Goal: Task Accomplishment & Management: Use online tool/utility

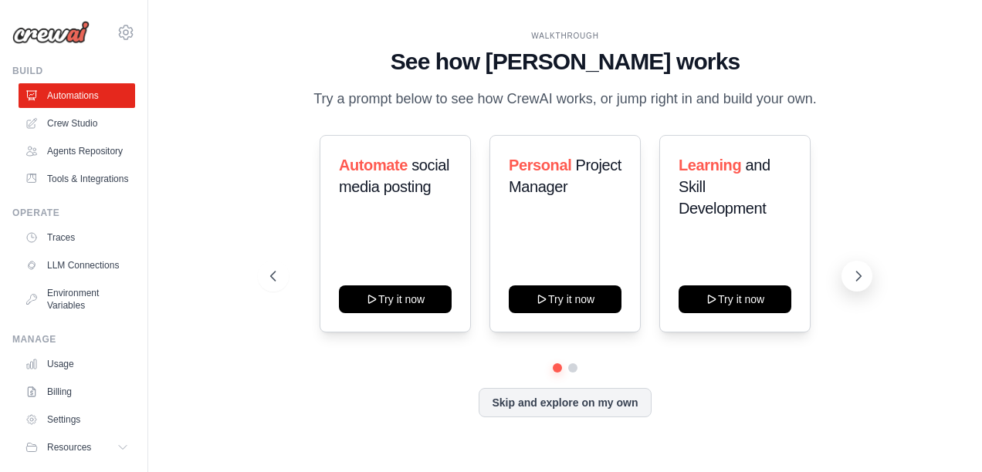
click at [852, 276] on icon at bounding box center [858, 276] width 15 height 15
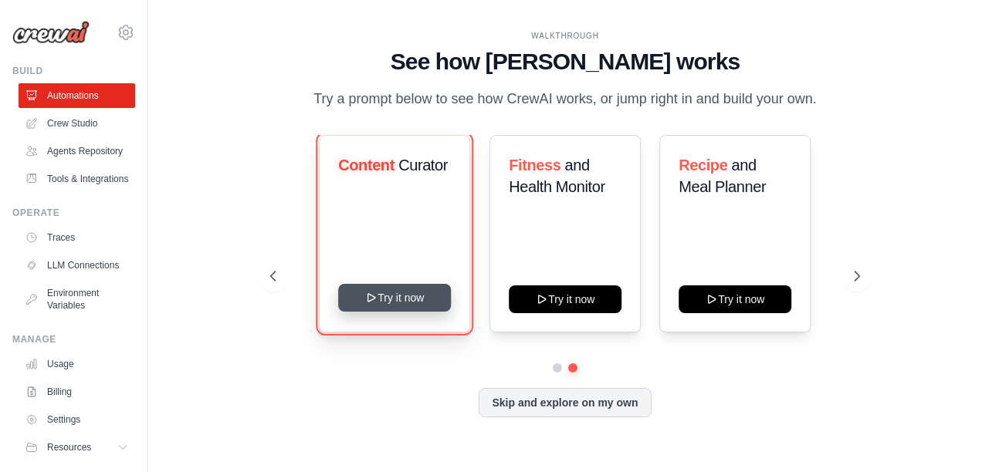
click at [388, 293] on button "Try it now" at bounding box center [395, 298] width 113 height 28
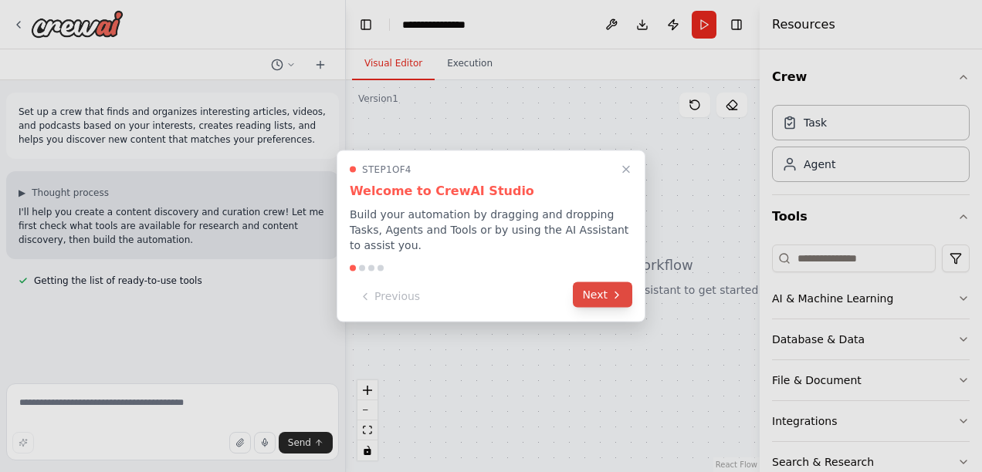
click at [610, 283] on button "Next" at bounding box center [602, 295] width 59 height 25
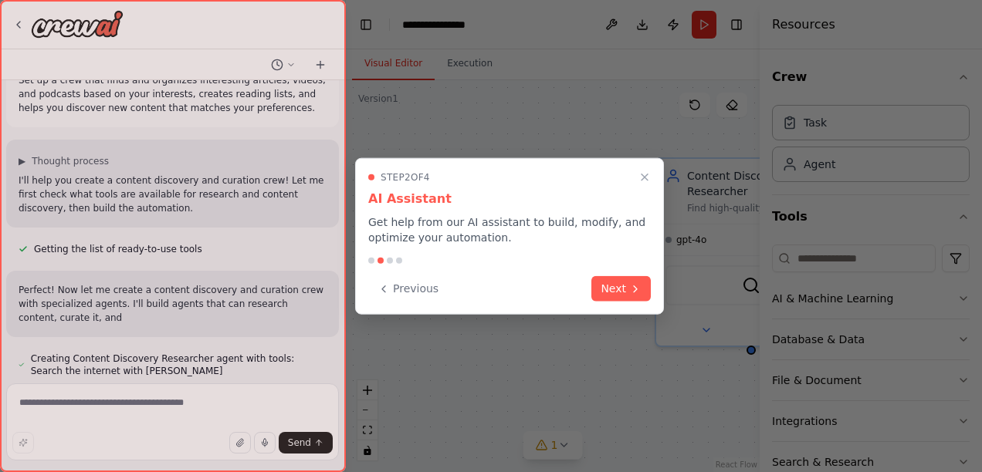
scroll to position [46, 0]
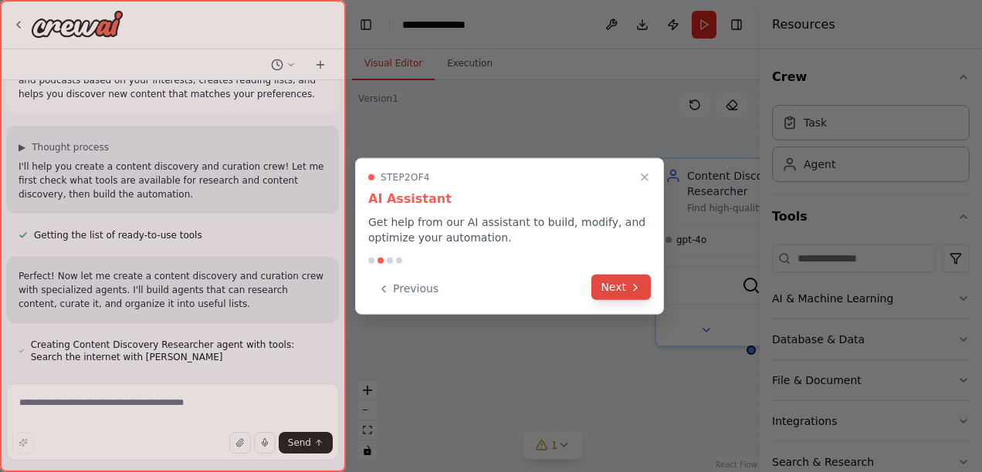
click at [628, 284] on button "Next" at bounding box center [620, 287] width 59 height 25
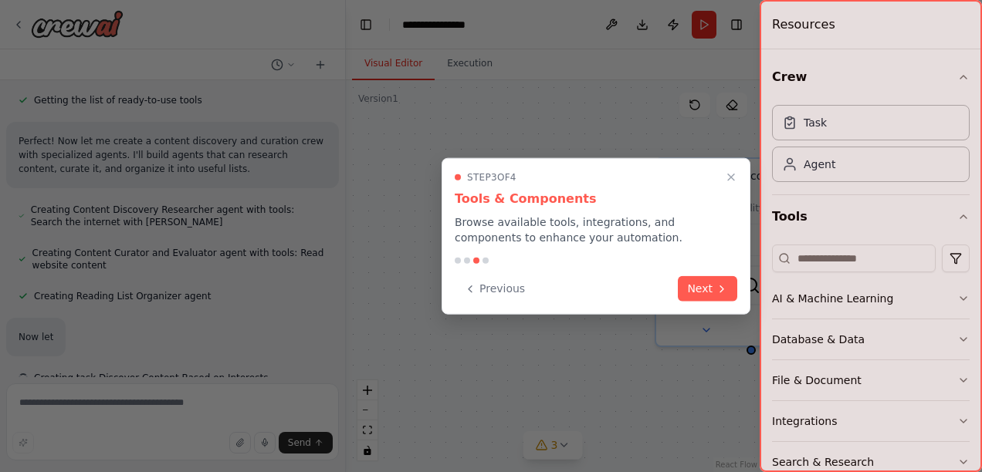
scroll to position [201, 0]
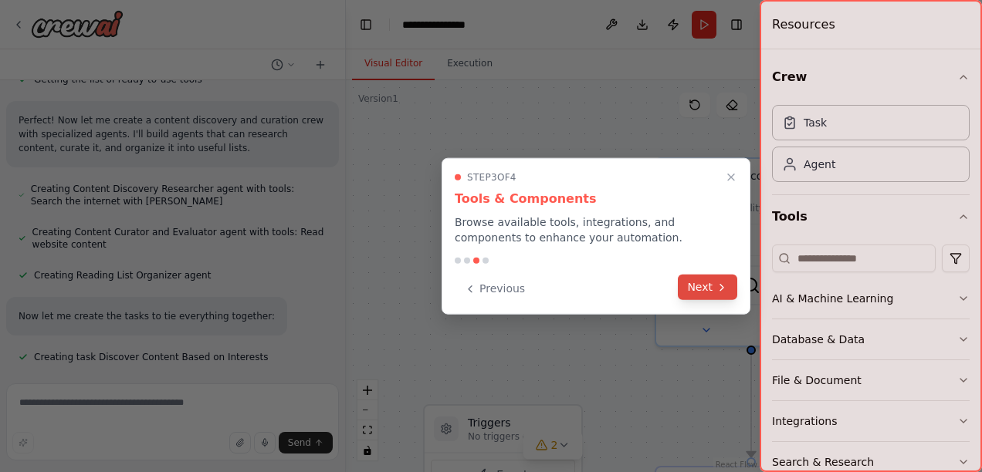
click at [707, 286] on button "Next" at bounding box center [707, 287] width 59 height 25
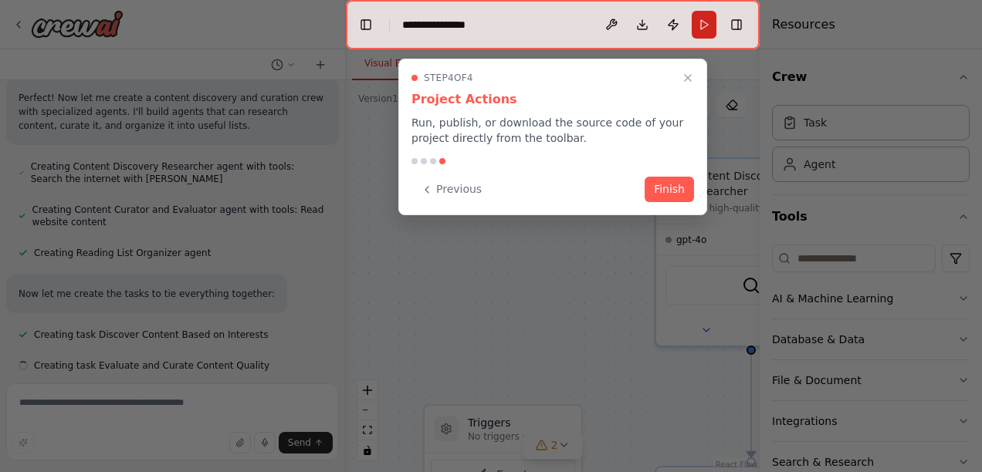
scroll to position [232, 0]
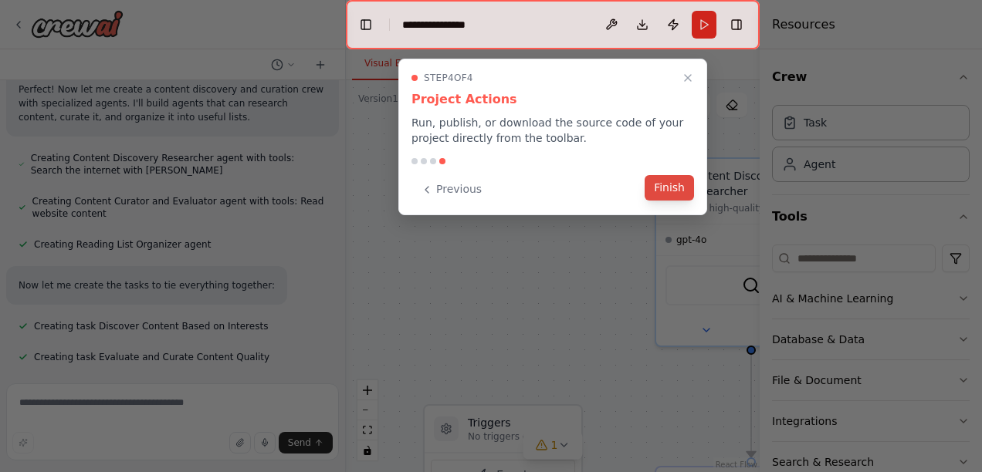
click at [665, 185] on button "Finish" at bounding box center [669, 187] width 49 height 25
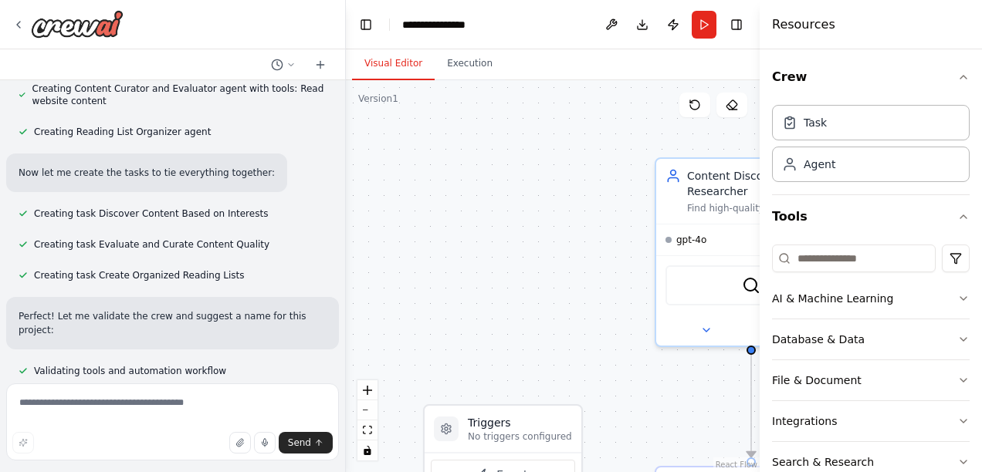
scroll to position [0, 0]
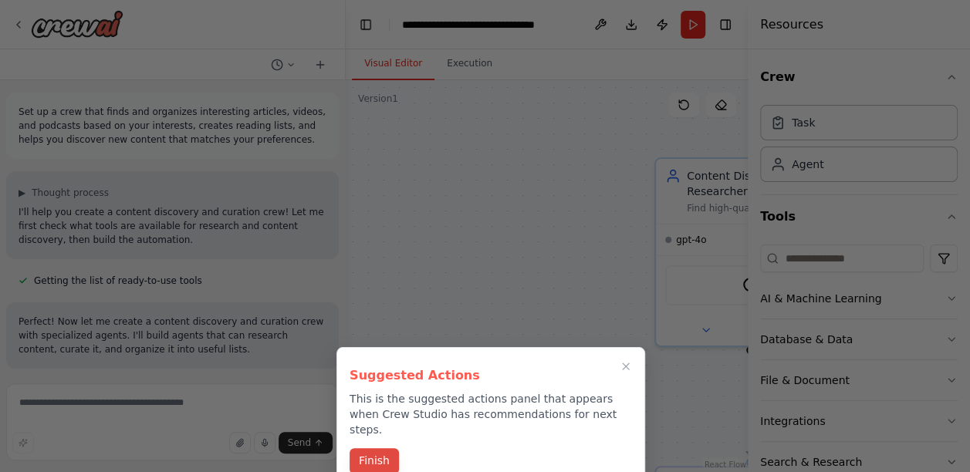
click at [369, 449] on button "Finish" at bounding box center [374, 461] width 49 height 25
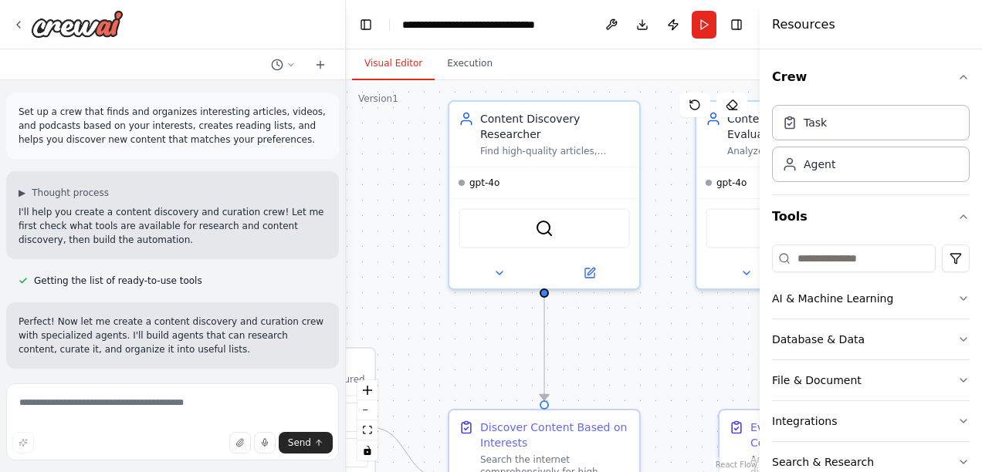
drag, startPoint x: 672, startPoint y: 386, endPoint x: 465, endPoint y: 329, distance: 214.6
click at [465, 329] on div ".deletable-edge-delete-btn { width: 20px; height: 20px; border: 0px solid #ffff…" at bounding box center [553, 276] width 414 height 392
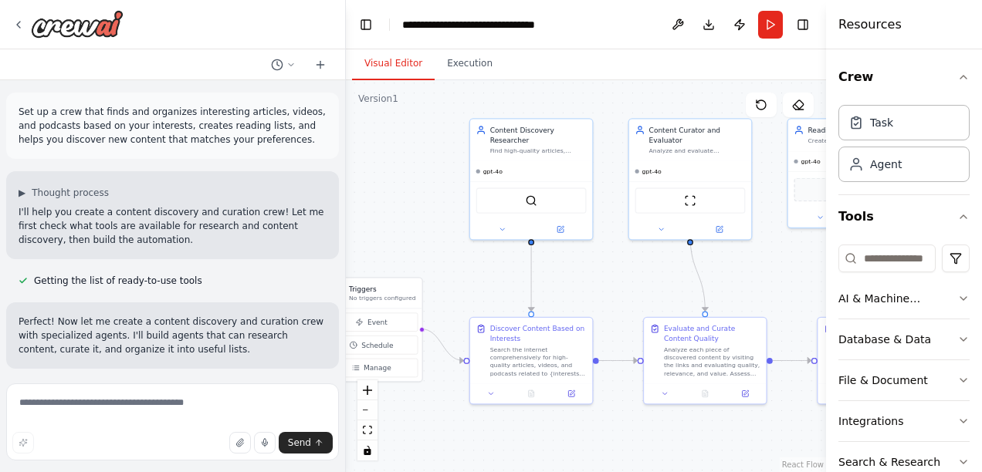
drag, startPoint x: 761, startPoint y: 252, endPoint x: 906, endPoint y: 249, distance: 144.4
click at [906, 249] on div "Resources Crew Task Agent Tools AI & Machine Learning Database & Data File & Do…" at bounding box center [904, 236] width 156 height 472
click at [807, 23] on button "Toggle Right Sidebar" at bounding box center [803, 25] width 22 height 22
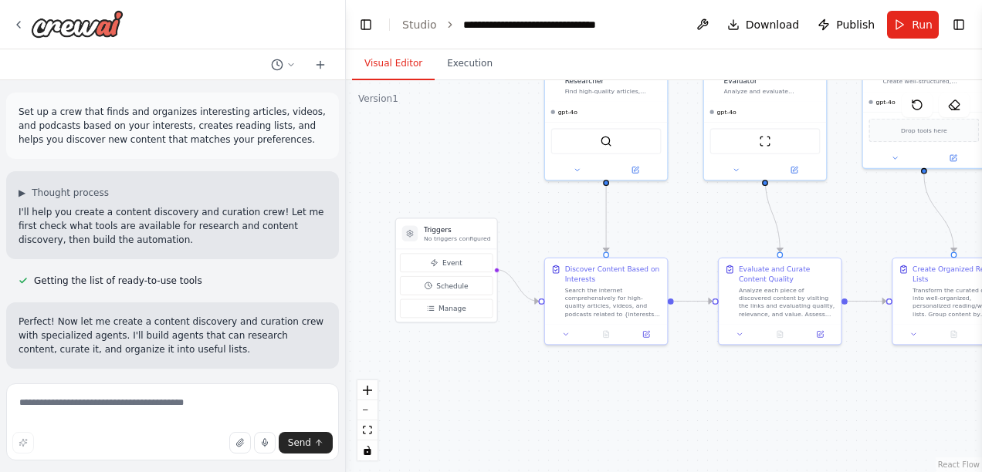
drag, startPoint x: 445, startPoint y: 434, endPoint x: 520, endPoint y: 374, distance: 95.6
click at [520, 374] on div ".deletable-edge-delete-btn { width: 20px; height: 20px; border: 0px solid #ffff…" at bounding box center [664, 276] width 636 height 392
click at [605, 300] on div "Search the internet comprehensively for high-quality articles, videos, and podc…" at bounding box center [613, 300] width 96 height 32
click at [601, 298] on div "Search the internet comprehensively for high-quality articles, videos, and podc…" at bounding box center [613, 300] width 96 height 32
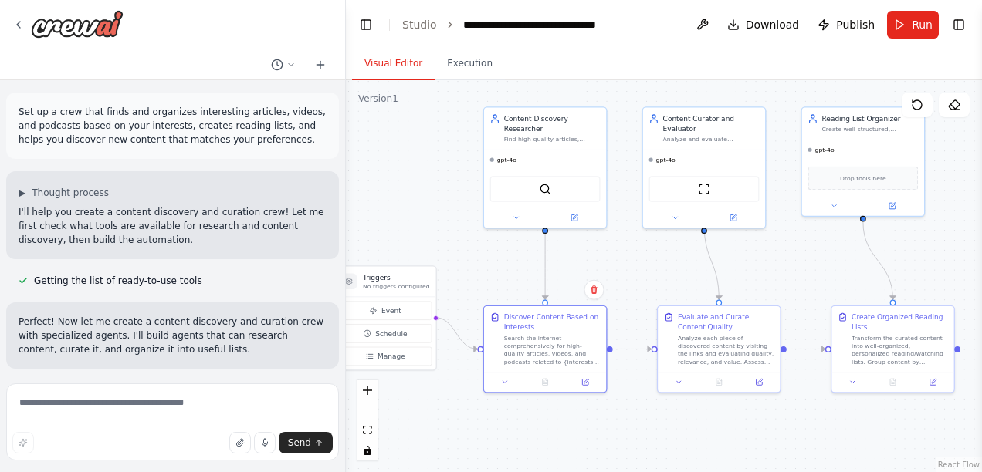
drag, startPoint x: 740, startPoint y: 372, endPoint x: 679, endPoint y: 420, distance: 77.5
click at [679, 420] on div ".deletable-edge-delete-btn { width: 20px; height: 20px; border: 0px solid #ffff…" at bounding box center [664, 276] width 636 height 392
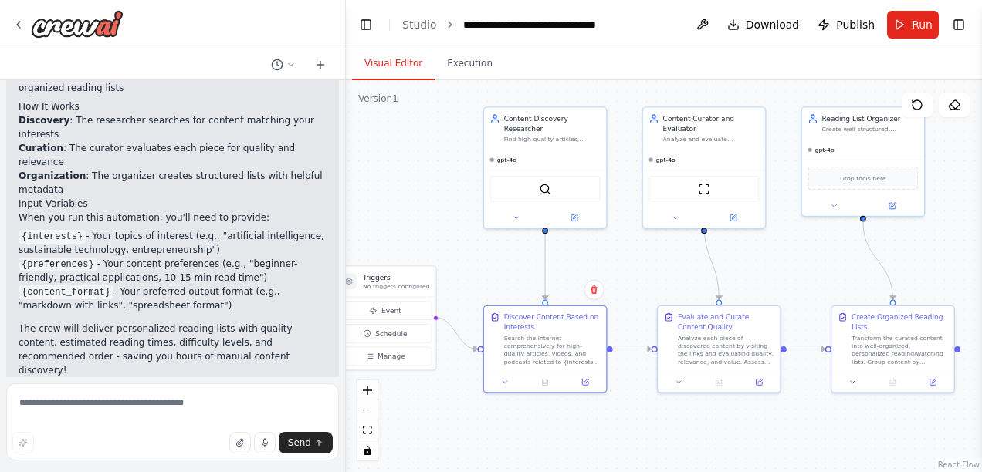
scroll to position [819, 0]
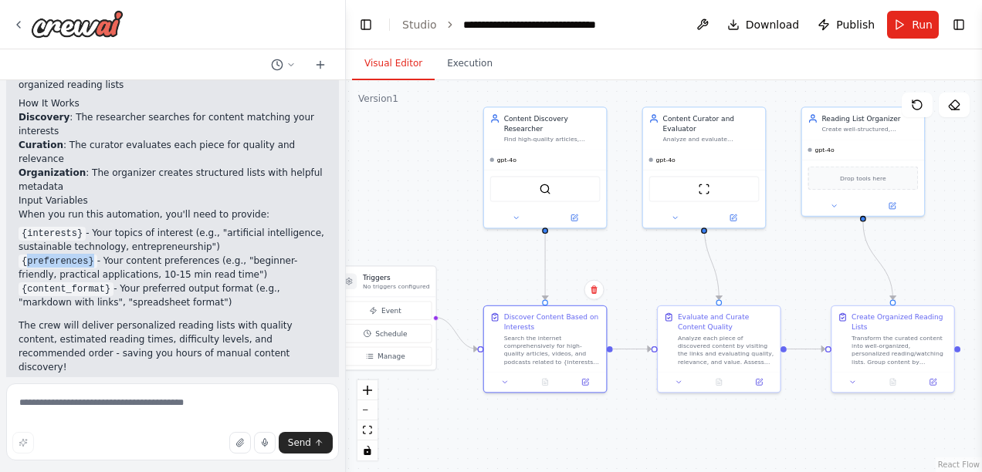
drag, startPoint x: 91, startPoint y: 218, endPoint x: 25, endPoint y: 217, distance: 65.6
click at [25, 254] on li "{preferences} - Your content preferences (e.g., "beginner-friendly, practical a…" at bounding box center [173, 268] width 308 height 28
click at [545, 182] on img at bounding box center [545, 187] width 12 height 12
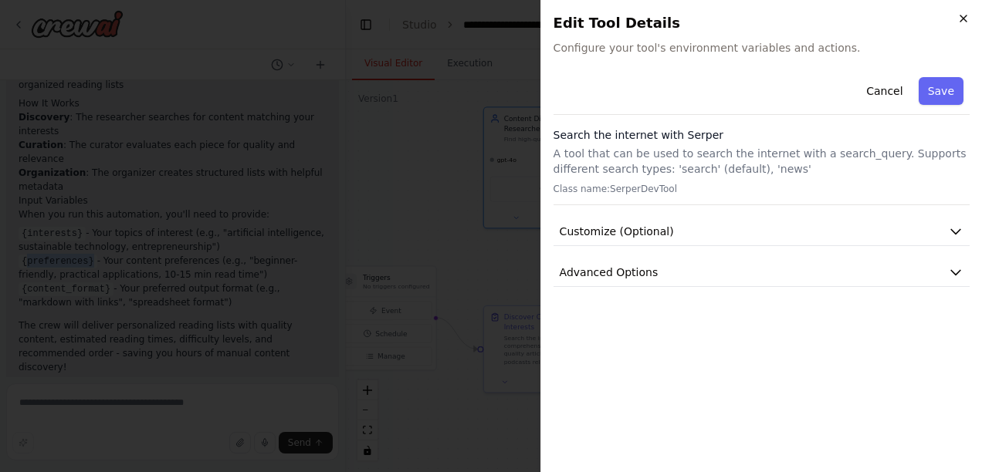
click at [965, 19] on icon "button" at bounding box center [963, 18] width 12 height 12
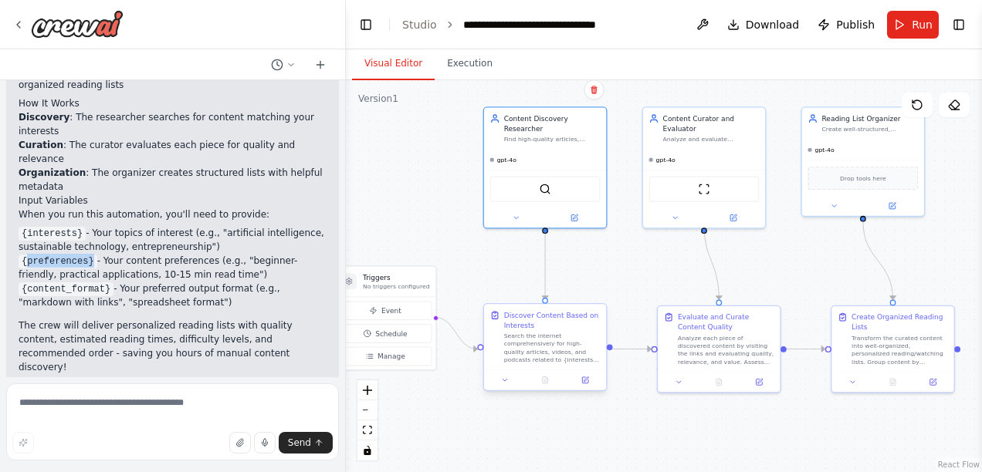
click at [560, 347] on div "Search the internet comprehensively for high-quality articles, videos, and podc…" at bounding box center [552, 348] width 96 height 32
click at [505, 382] on icon at bounding box center [505, 381] width 8 height 8
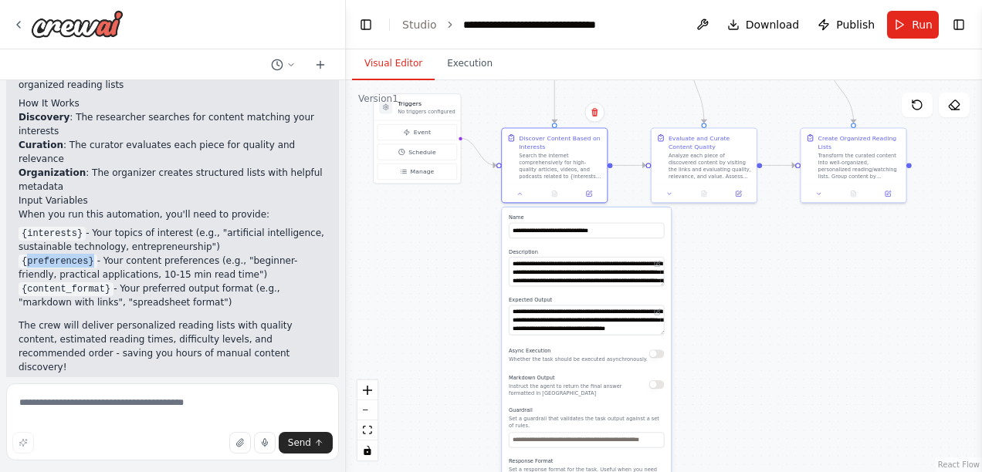
drag, startPoint x: 626, startPoint y: 285, endPoint x: 639, endPoint y: 93, distance: 191.9
click at [639, 93] on div ".deletable-edge-delete-btn { width: 20px; height: 20px; border: 0px solid #ffff…" at bounding box center [664, 276] width 636 height 392
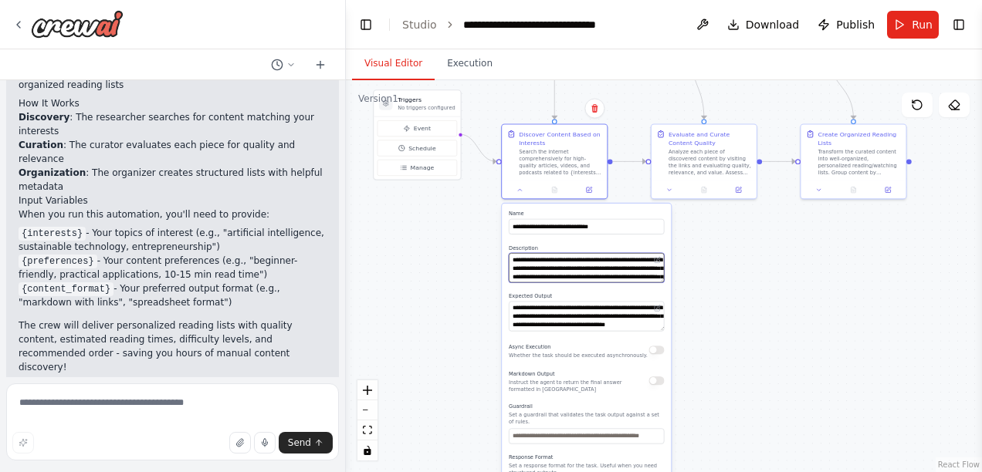
click at [587, 269] on textarea "**********" at bounding box center [586, 267] width 155 height 29
click at [646, 276] on textarea "**********" at bounding box center [586, 267] width 155 height 29
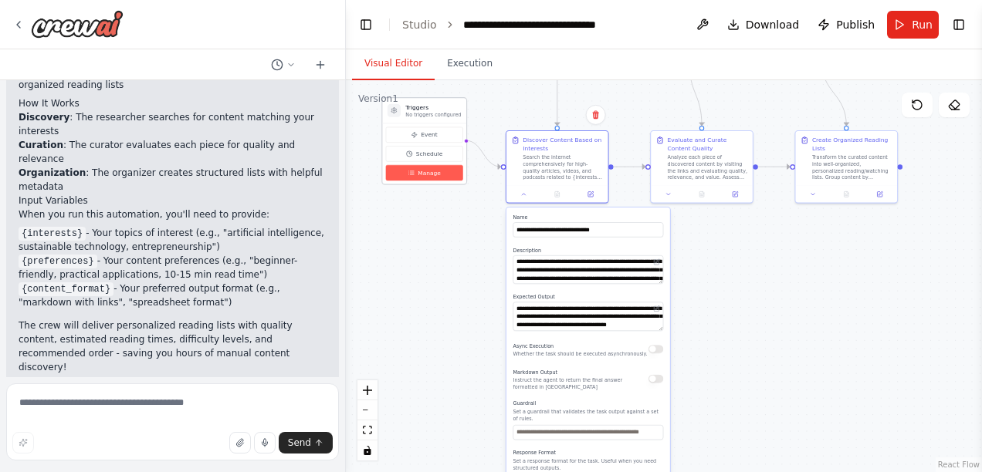
click at [421, 174] on span "Manage" at bounding box center [429, 173] width 23 height 8
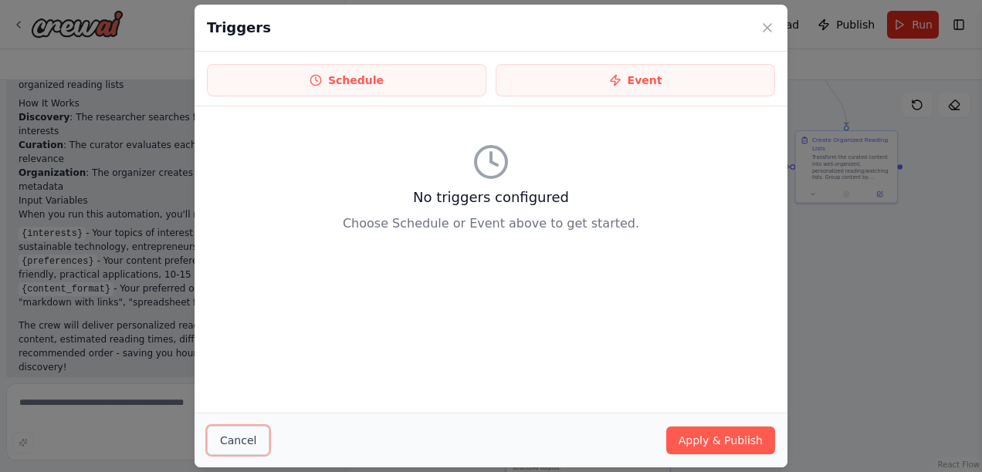
click at [233, 432] on button "Cancel" at bounding box center [238, 440] width 63 height 29
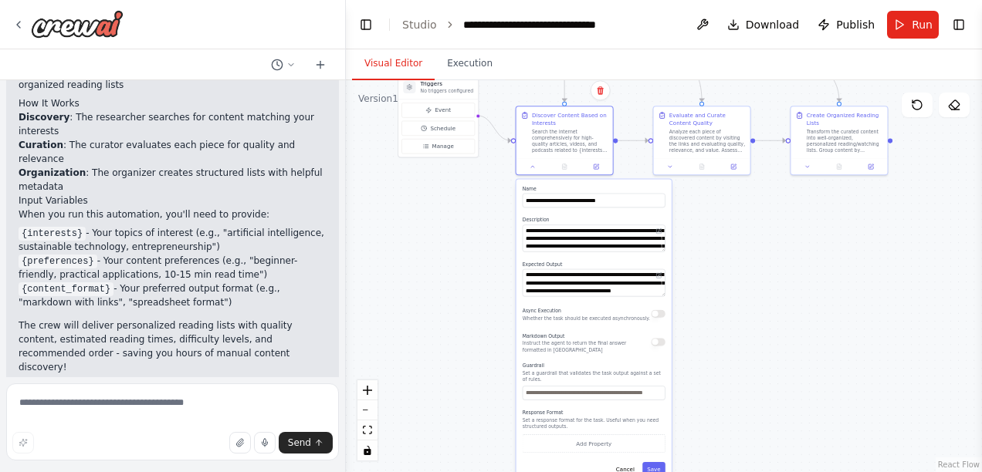
drag, startPoint x: 740, startPoint y: 382, endPoint x: 735, endPoint y: 345, distance: 37.3
click at [735, 345] on div ".deletable-edge-delete-btn { width: 20px; height: 20px; border: 0px solid #ffff…" at bounding box center [664, 276] width 636 height 392
click at [69, 283] on code "{content_format}" at bounding box center [66, 290] width 95 height 14
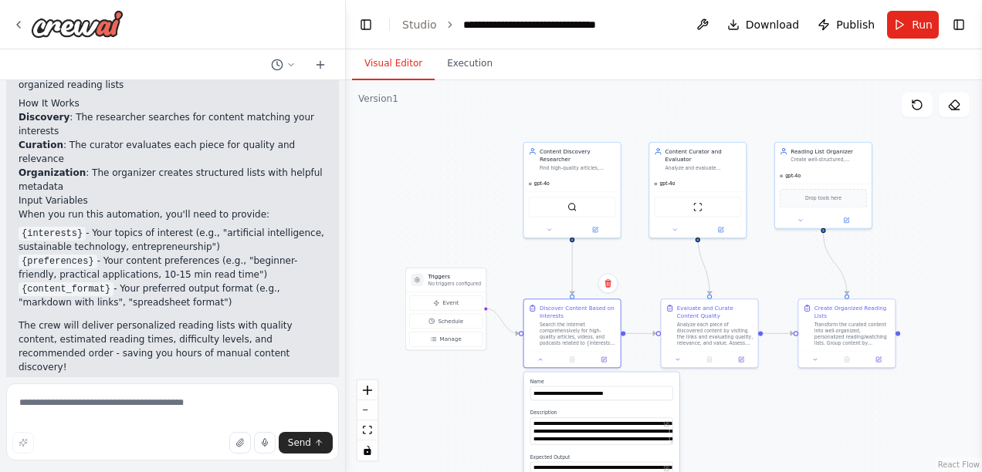
drag, startPoint x: 755, startPoint y: 232, endPoint x: 763, endPoint y: 425, distance: 193.1
click at [763, 425] on div ".deletable-edge-delete-btn { width: 20px; height: 20px; border: 0px solid #ffff…" at bounding box center [664, 276] width 636 height 392
click at [604, 358] on icon at bounding box center [603, 358] width 5 height 5
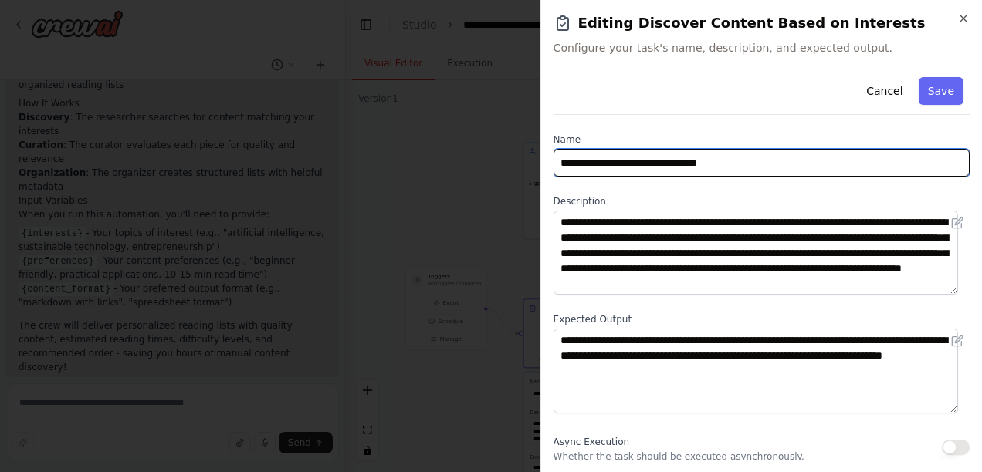
drag, startPoint x: 602, startPoint y: 162, endPoint x: 863, endPoint y: 161, distance: 260.9
click at [863, 161] on input "**********" at bounding box center [762, 163] width 416 height 28
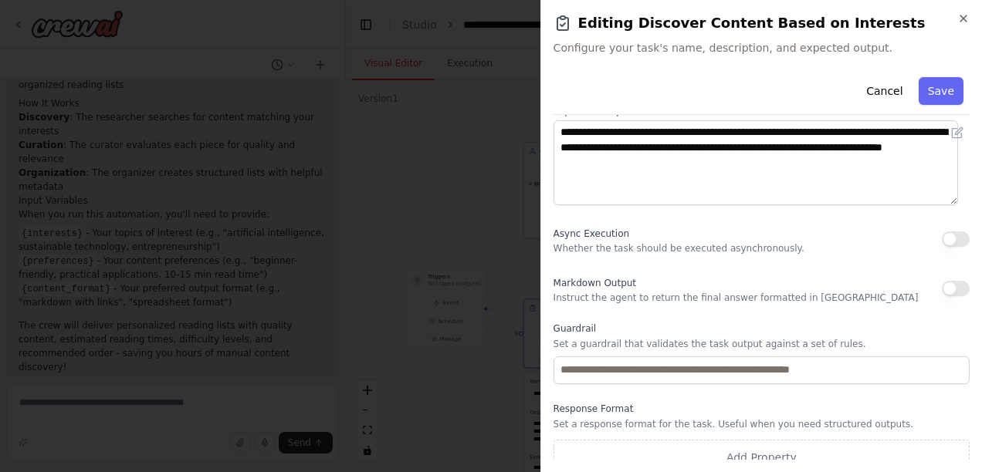
scroll to position [222, 0]
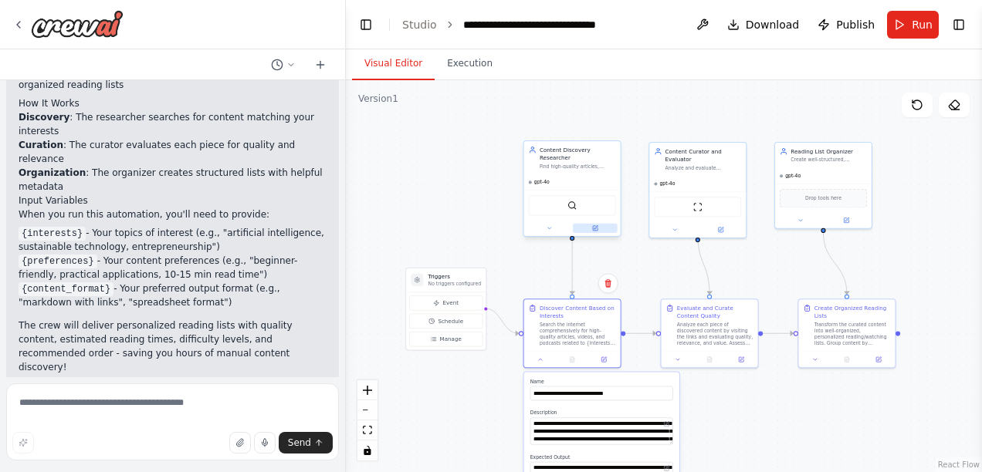
click at [594, 225] on icon at bounding box center [596, 227] width 4 height 4
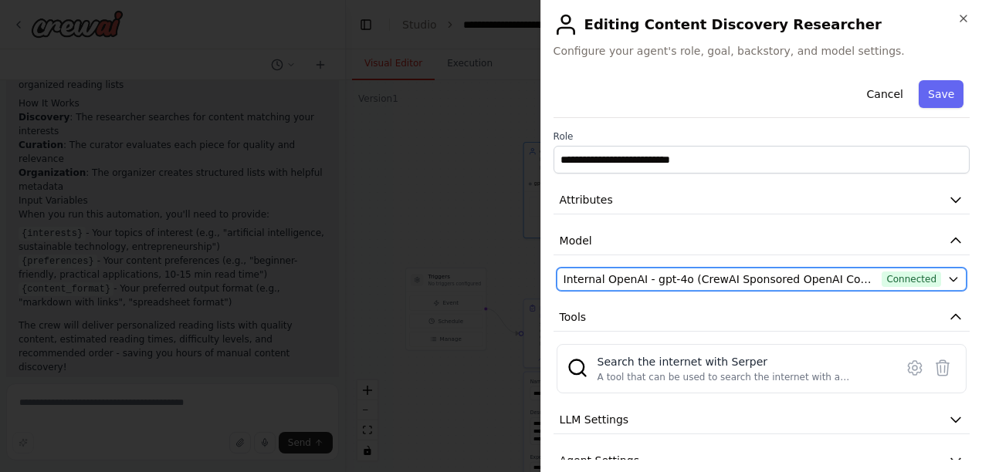
click at [715, 281] on span "Internal OpenAI - gpt-4o (CrewAI Sponsored OpenAI Connection)" at bounding box center [720, 279] width 313 height 15
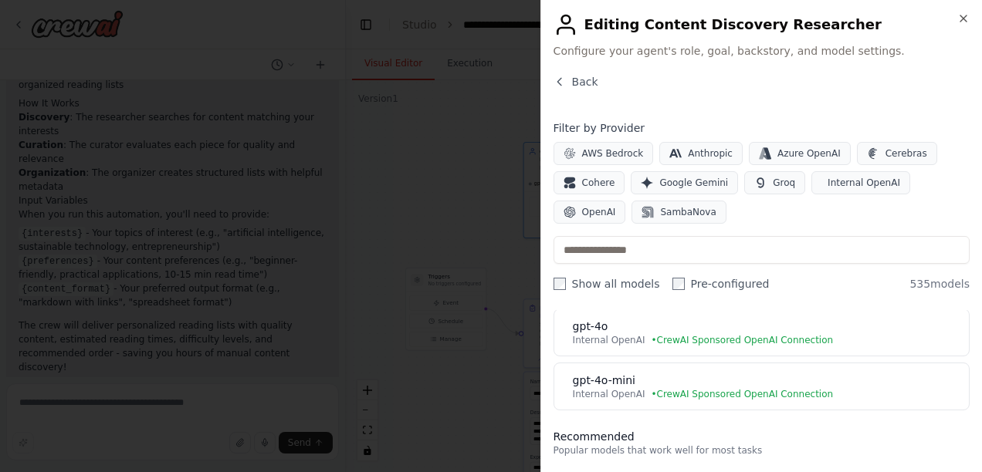
scroll to position [52, 0]
click at [769, 219] on div "AWS Bedrock Anthropic Azure OpenAI Cerebras Cohere Google Gemini Groq Internal …" at bounding box center [762, 183] width 416 height 82
click at [616, 206] on span "OpenAI" at bounding box center [599, 212] width 34 height 12
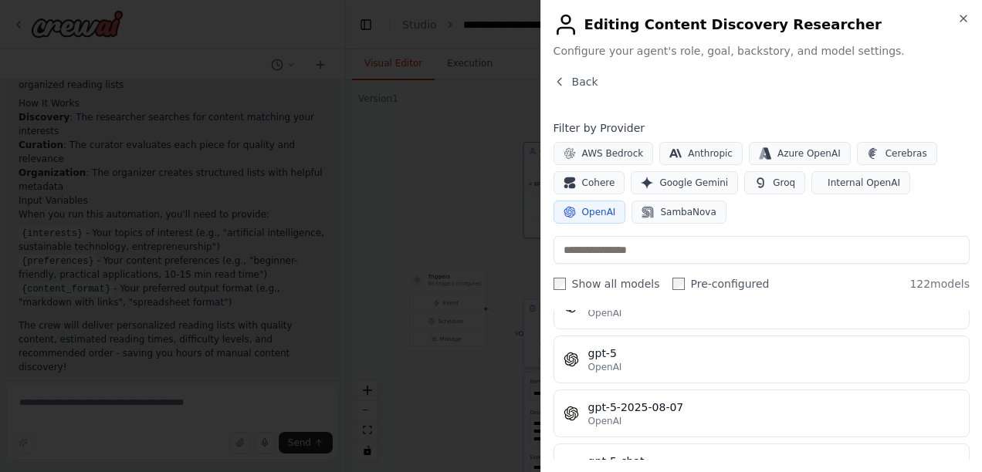
scroll to position [3654, 0]
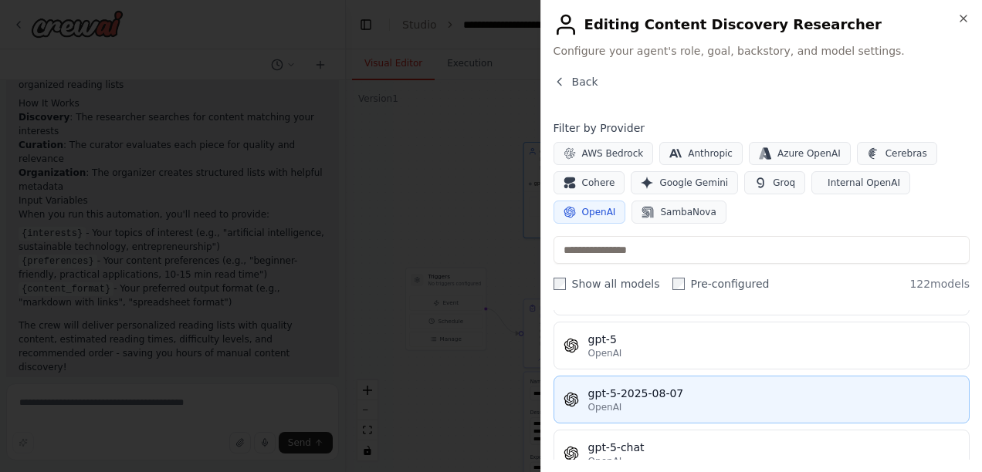
click at [736, 386] on div "gpt-5-2025-08-07" at bounding box center [773, 393] width 371 height 15
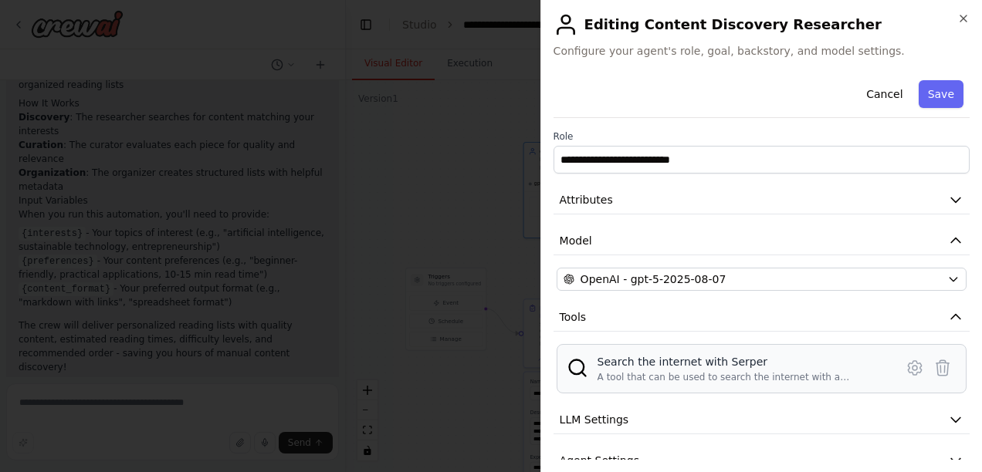
scroll to position [66, 0]
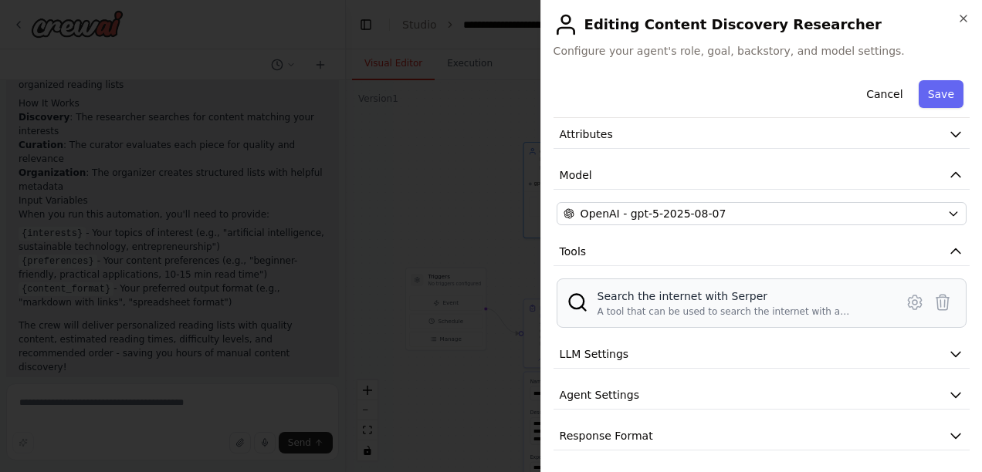
click at [804, 353] on button "LLM Settings" at bounding box center [762, 354] width 416 height 29
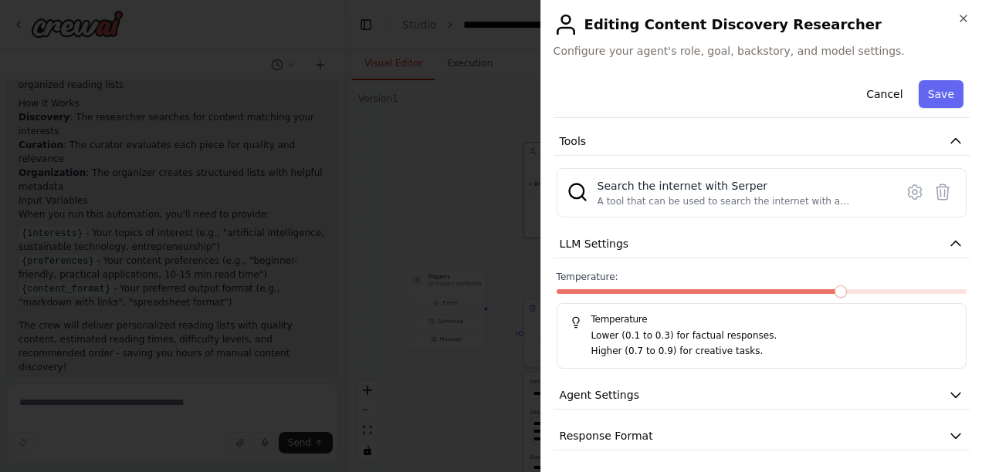
scroll to position [0, 0]
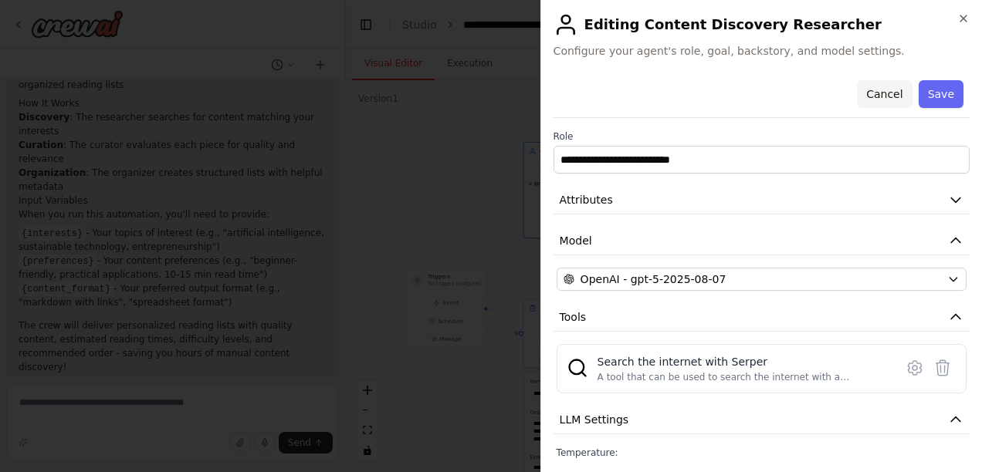
click at [871, 90] on button "Cancel" at bounding box center [884, 94] width 55 height 28
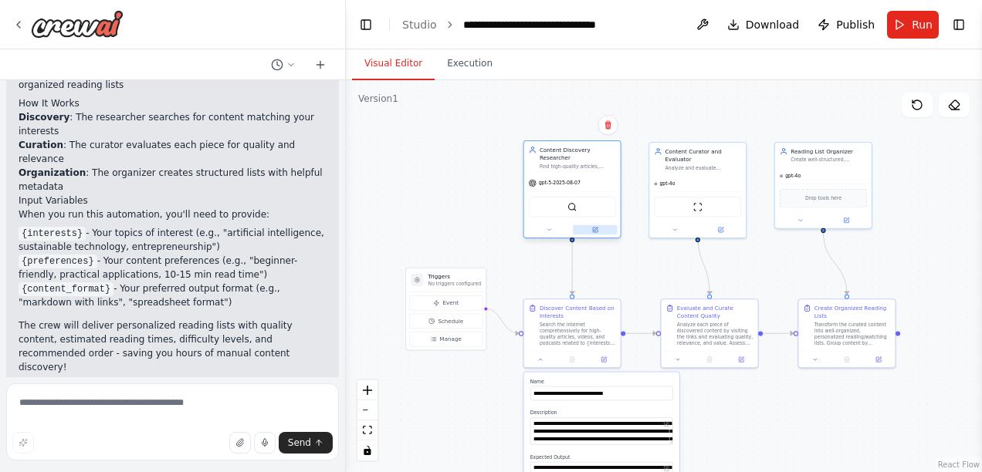
click at [595, 227] on icon at bounding box center [596, 229] width 4 height 4
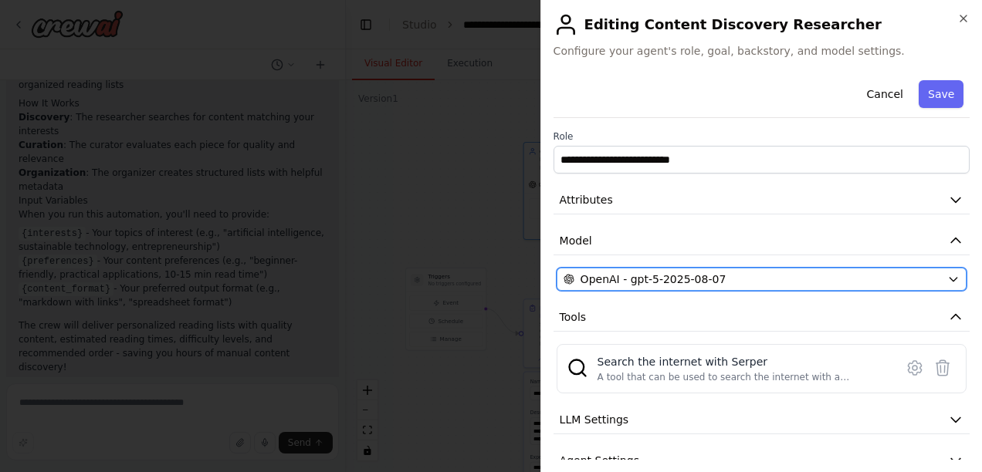
click at [679, 276] on span "OpenAI - gpt-5-2025-08-07" at bounding box center [654, 279] width 146 height 15
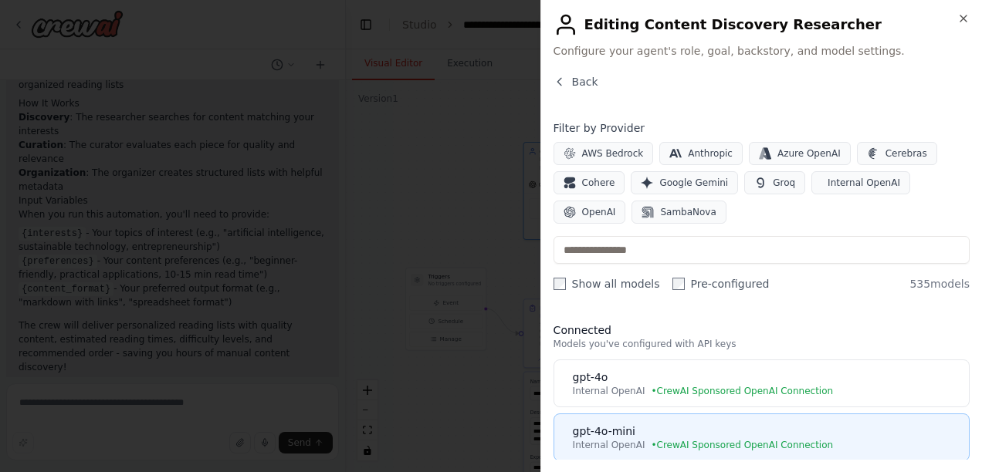
click at [678, 432] on div "gpt-4o-mini" at bounding box center [766, 431] width 387 height 15
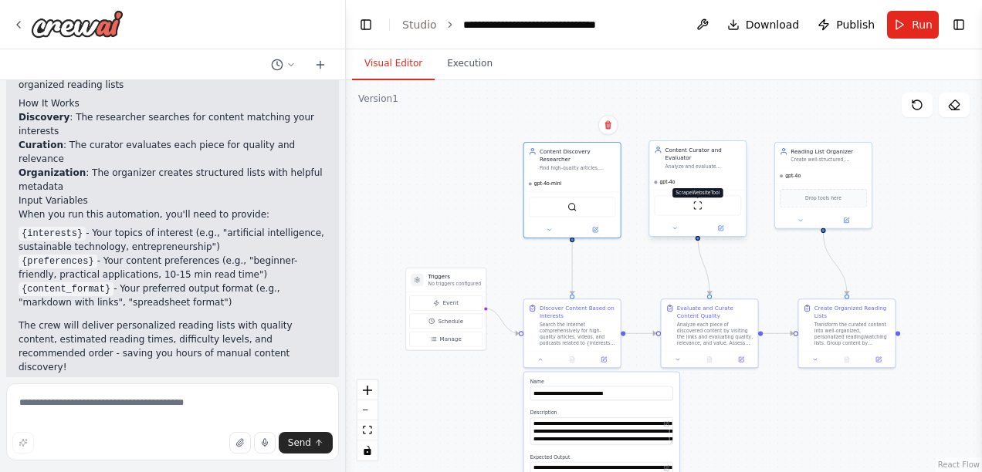
click at [699, 201] on img at bounding box center [697, 205] width 9 height 9
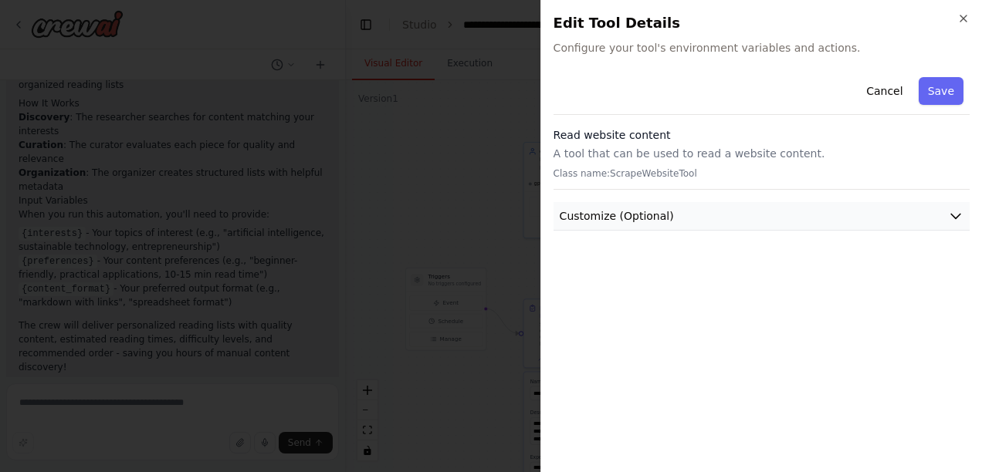
click at [682, 216] on button "Customize (Optional)" at bounding box center [762, 216] width 416 height 29
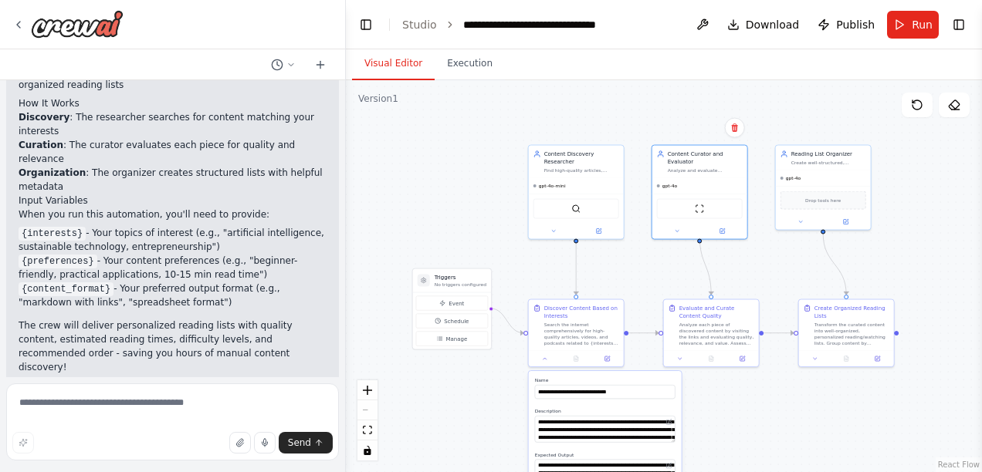
click at [446, 379] on div ".deletable-edge-delete-btn { width: 20px; height: 20px; border: 0px solid #ffff…" at bounding box center [664, 276] width 636 height 392
drag, startPoint x: 207, startPoint y: 193, endPoint x: 287, endPoint y: 192, distance: 80.3
click at [287, 226] on li "{interests} - Your topics of interest (e.g., "artificial intelligence, sustaina…" at bounding box center [173, 240] width 308 height 28
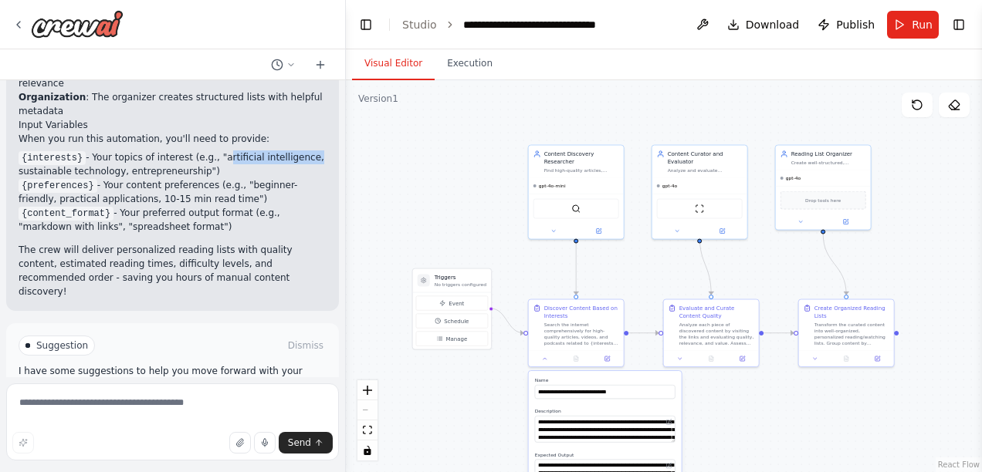
scroll to position [896, 0]
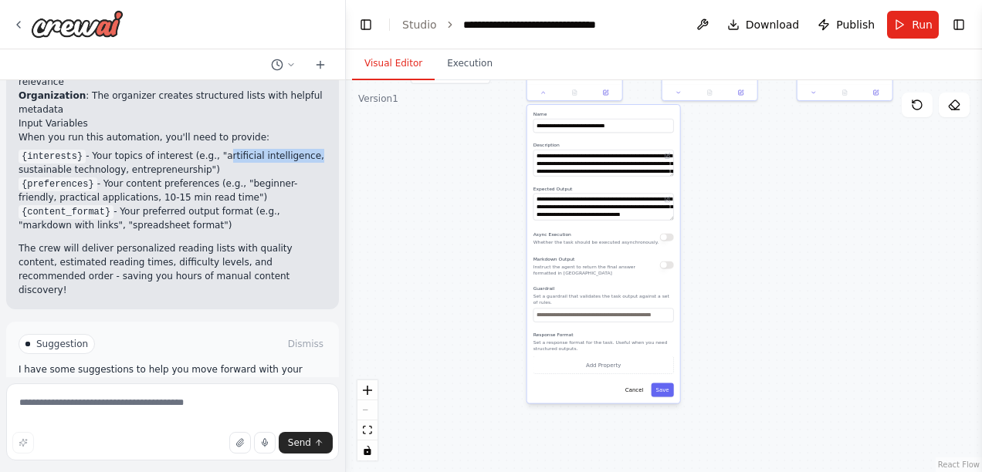
drag, startPoint x: 760, startPoint y: 420, endPoint x: 758, endPoint y: 147, distance: 273.3
click at [758, 147] on div ".deletable-edge-delete-btn { width: 20px; height: 20px; border: 0px solid #ffff…" at bounding box center [664, 276] width 636 height 392
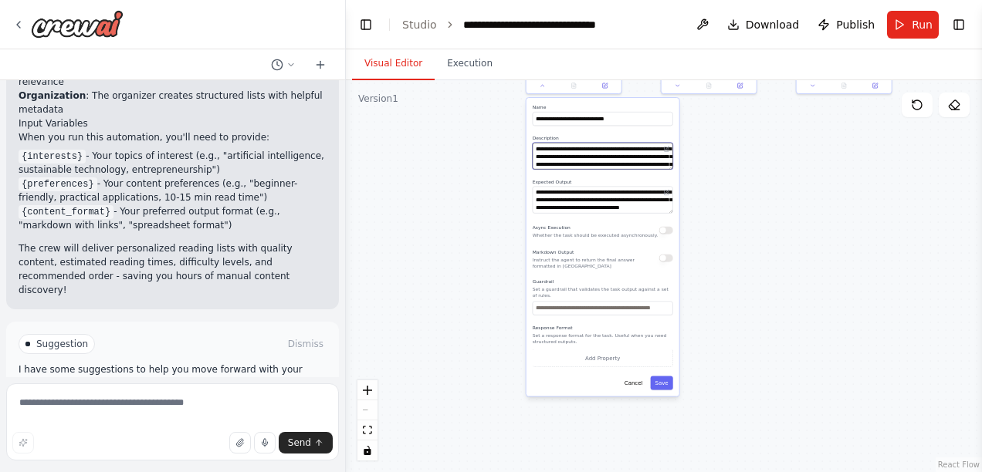
click at [577, 157] on textarea "**********" at bounding box center [603, 156] width 140 height 27
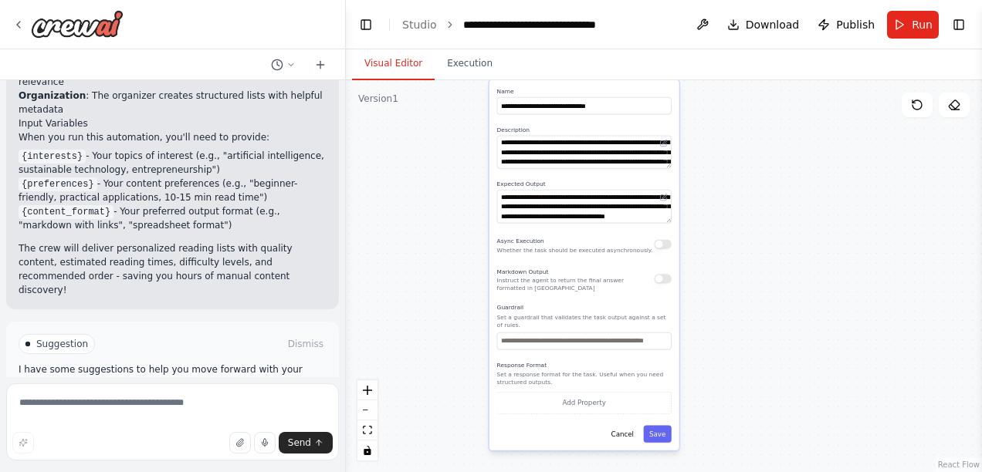
click at [746, 273] on div ".deletable-edge-delete-btn { width: 20px; height: 20px; border: 0px solid #ffff…" at bounding box center [664, 276] width 636 height 392
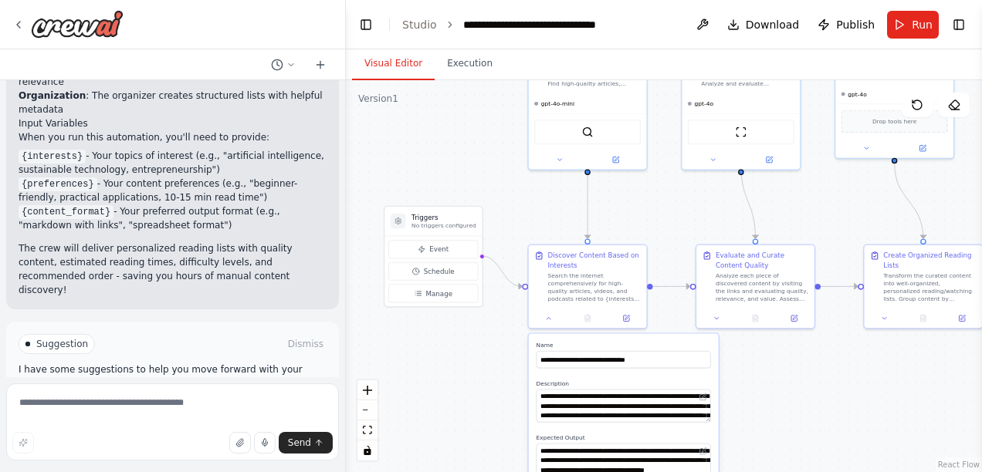
drag, startPoint x: 745, startPoint y: 201, endPoint x: 784, endPoint y: 459, distance: 260.8
click at [784, 459] on div ".deletable-edge-delete-btn { width: 20px; height: 20px; border: 0px solid #ffff…" at bounding box center [664, 276] width 636 height 392
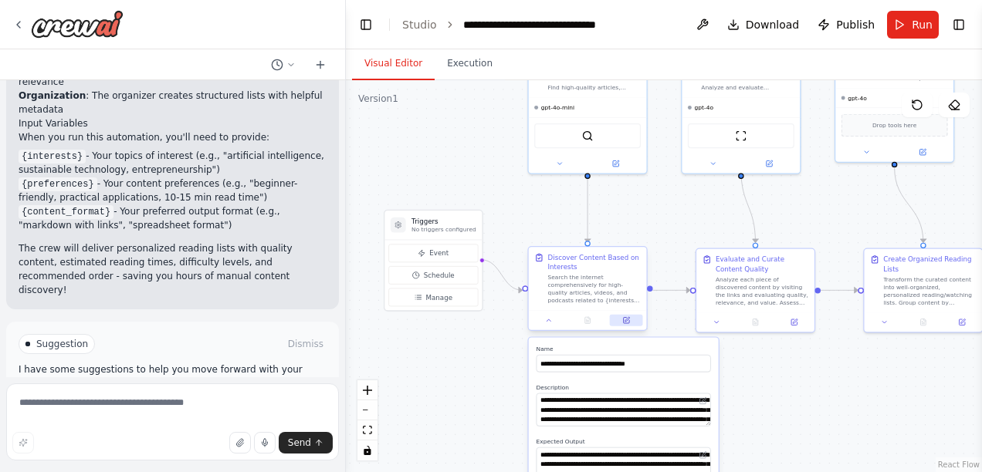
click at [630, 320] on icon at bounding box center [626, 321] width 8 height 8
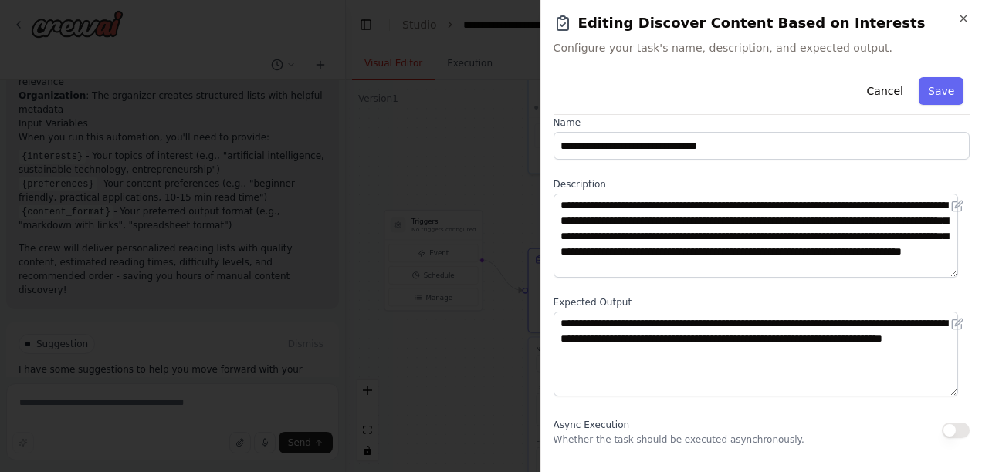
scroll to position [19, 0]
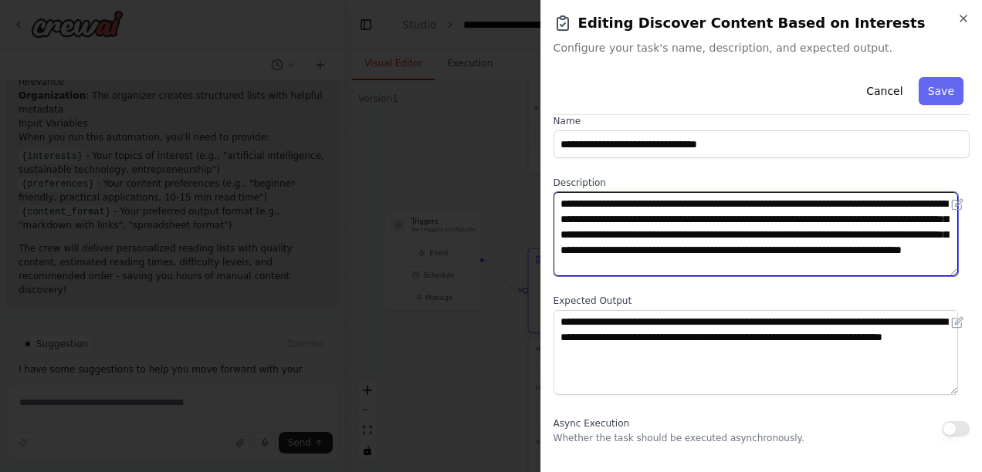
drag, startPoint x: 699, startPoint y: 221, endPoint x: 651, endPoint y: 219, distance: 47.9
click at [651, 219] on textarea "**********" at bounding box center [756, 234] width 405 height 84
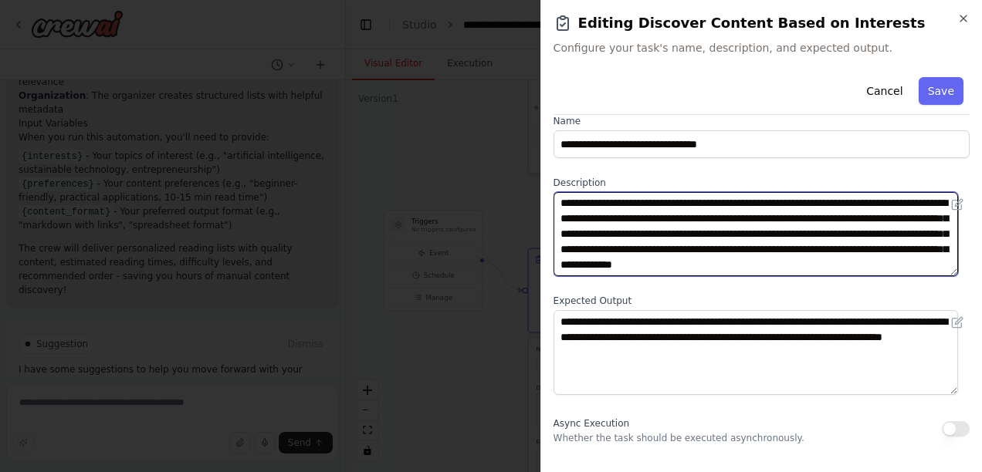
scroll to position [15, 0]
drag, startPoint x: 702, startPoint y: 266, endPoint x: 838, endPoint y: 249, distance: 137.7
click at [838, 249] on textarea "**********" at bounding box center [756, 234] width 405 height 84
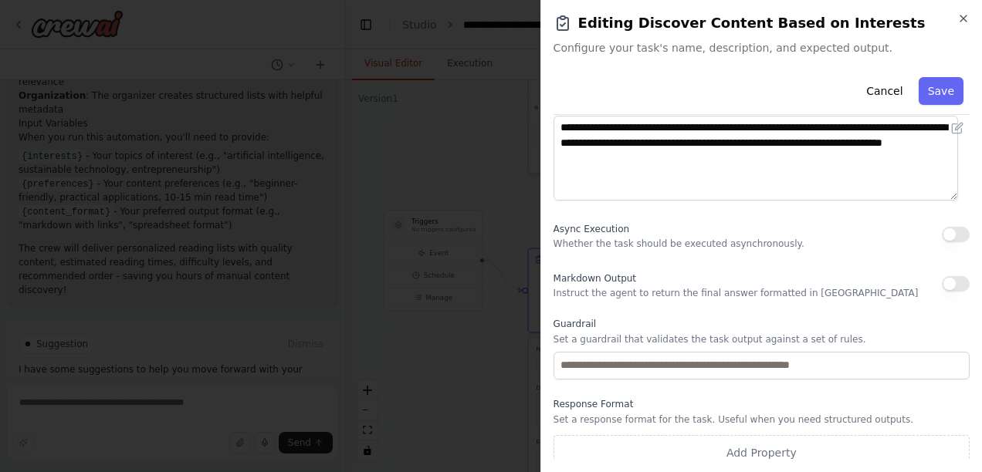
scroll to position [222, 0]
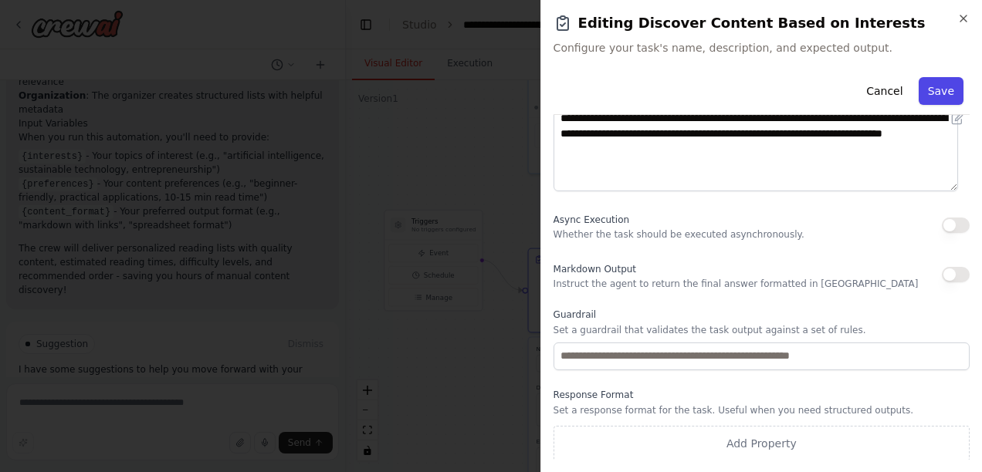
type textarea "**********"
click at [930, 88] on button "Save" at bounding box center [941, 91] width 45 height 28
type textarea "**********"
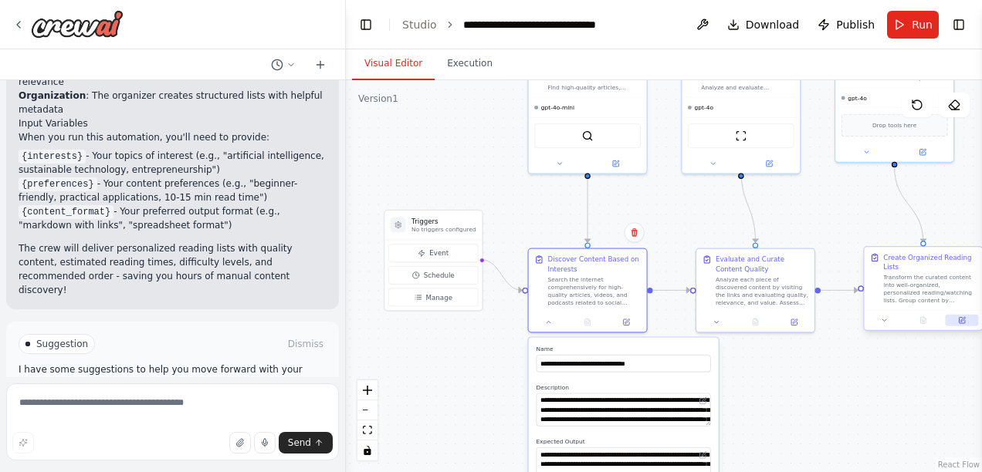
click at [960, 318] on icon at bounding box center [961, 320] width 5 height 5
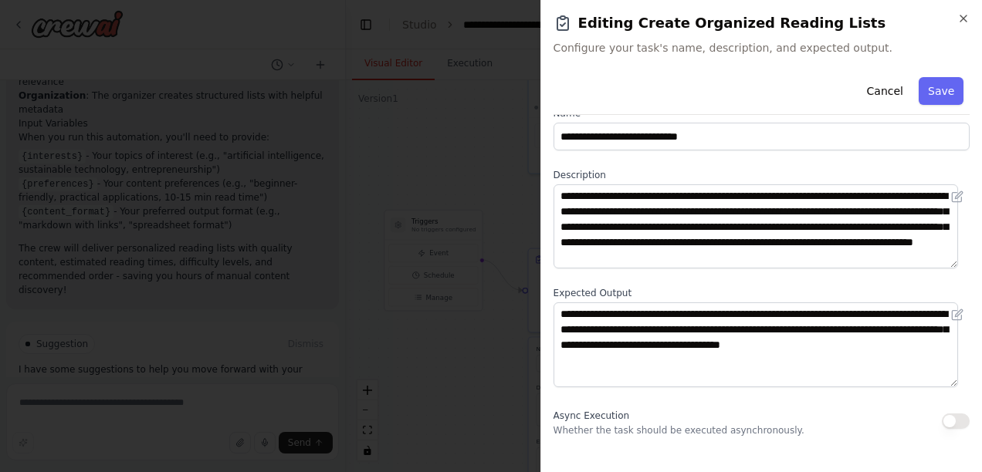
scroll to position [25, 0]
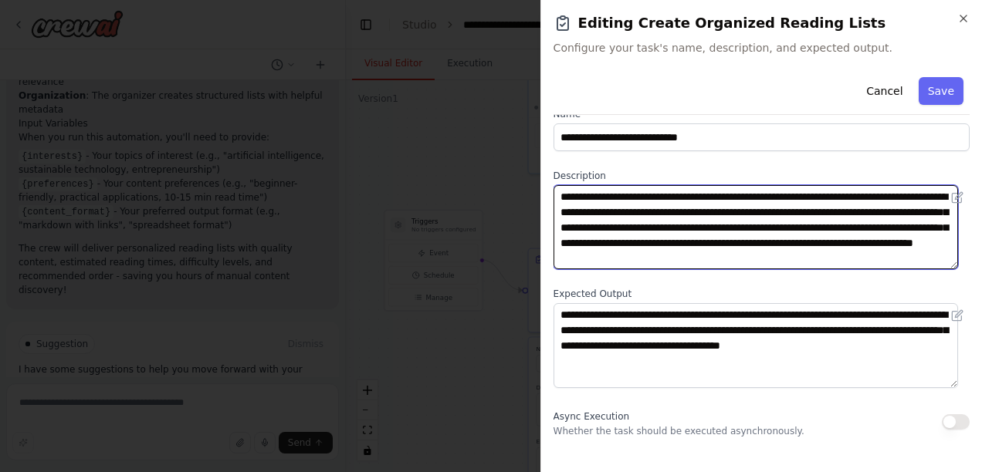
click at [721, 242] on textarea "**********" at bounding box center [756, 227] width 405 height 84
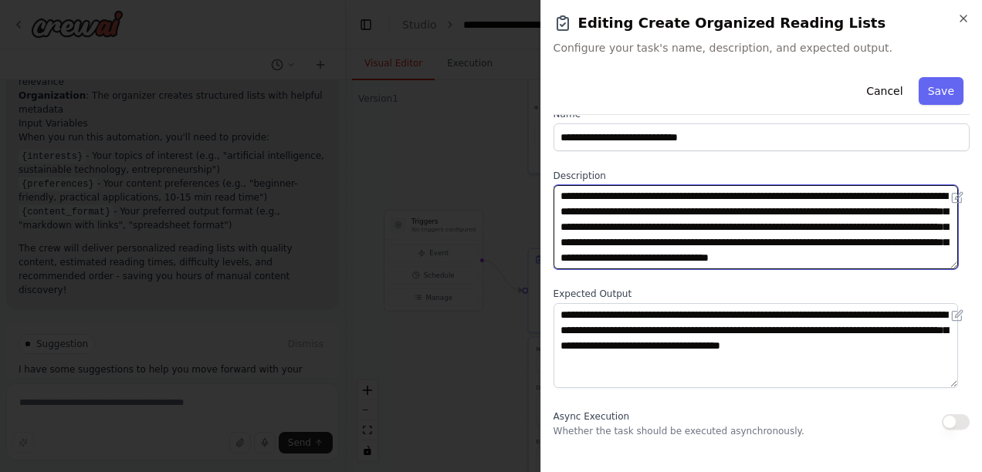
drag, startPoint x: 943, startPoint y: 259, endPoint x: 537, endPoint y: 265, distance: 406.1
click at [537, 265] on body "Set up a crew that finds and organizes interesting articles, videos, and podcas…" at bounding box center [491, 236] width 982 height 472
drag, startPoint x: 841, startPoint y: 260, endPoint x: 623, endPoint y: 247, distance: 218.1
click at [623, 247] on textarea "**********" at bounding box center [756, 227] width 405 height 84
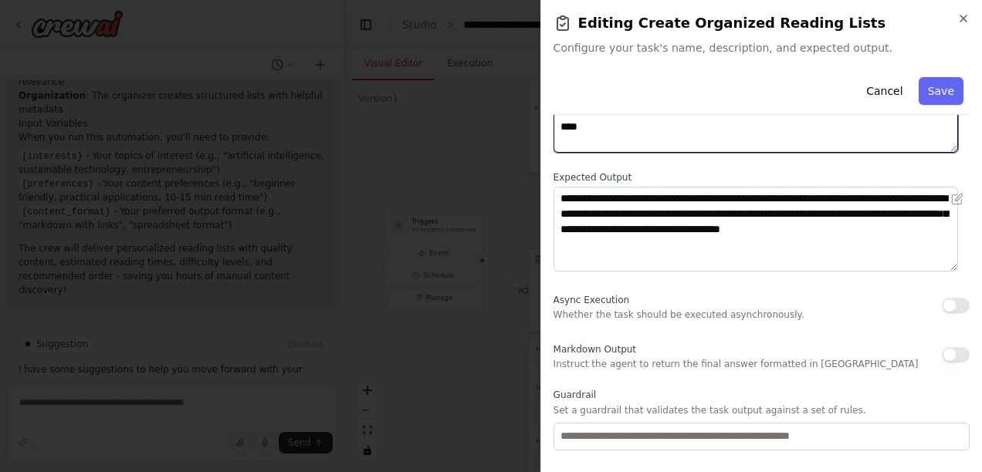
scroll to position [142, 0]
type textarea "**********"
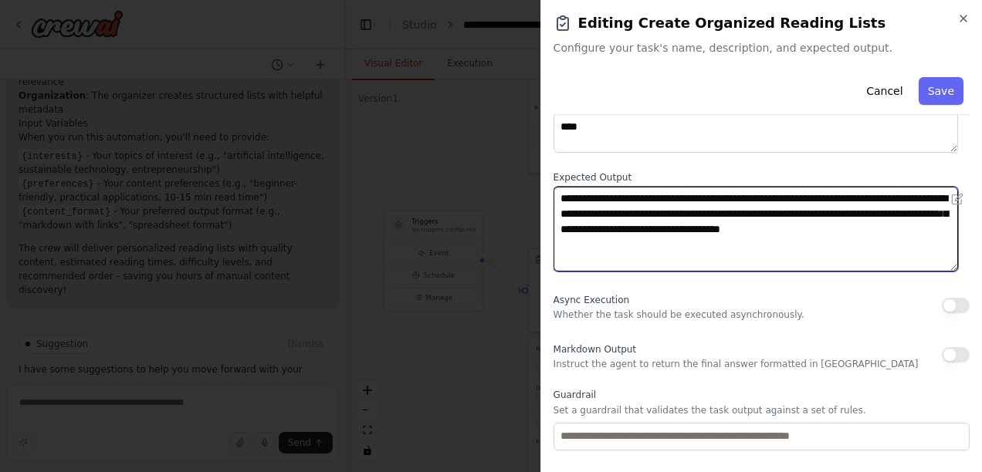
click at [696, 244] on textarea "**********" at bounding box center [756, 229] width 405 height 84
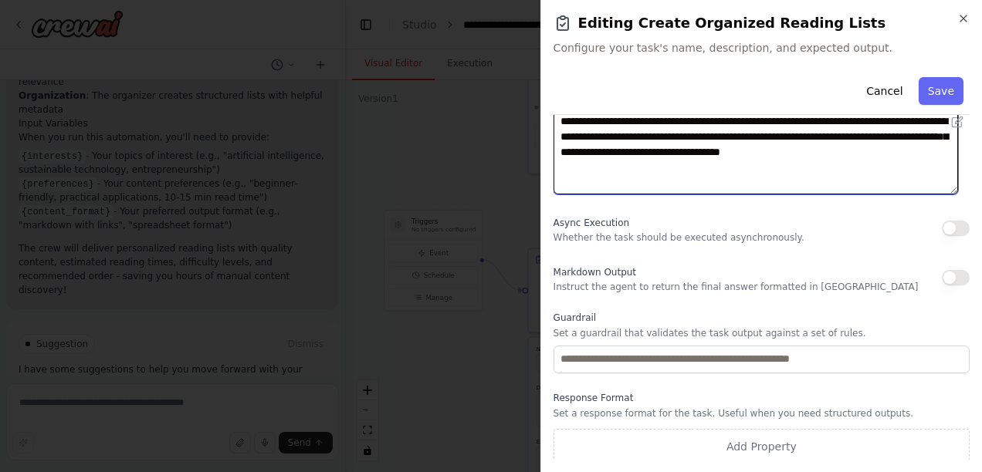
scroll to position [222, 0]
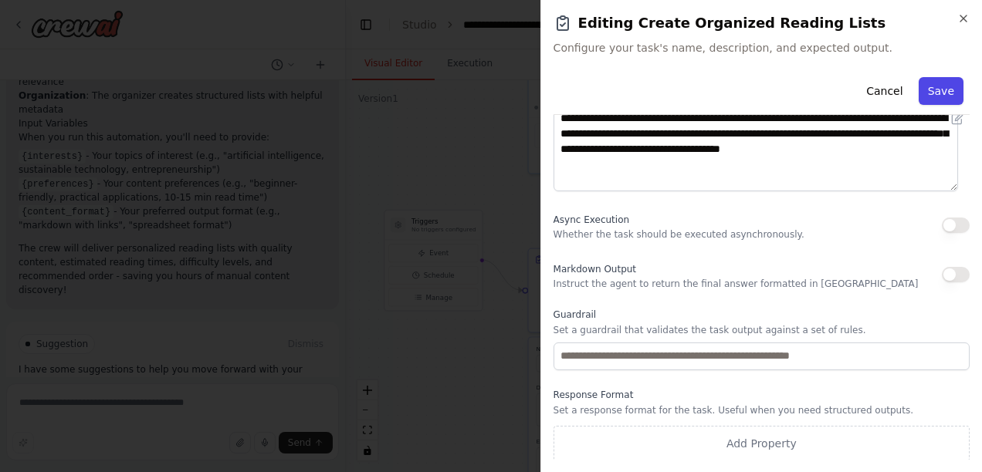
click at [924, 86] on button "Save" at bounding box center [941, 91] width 45 height 28
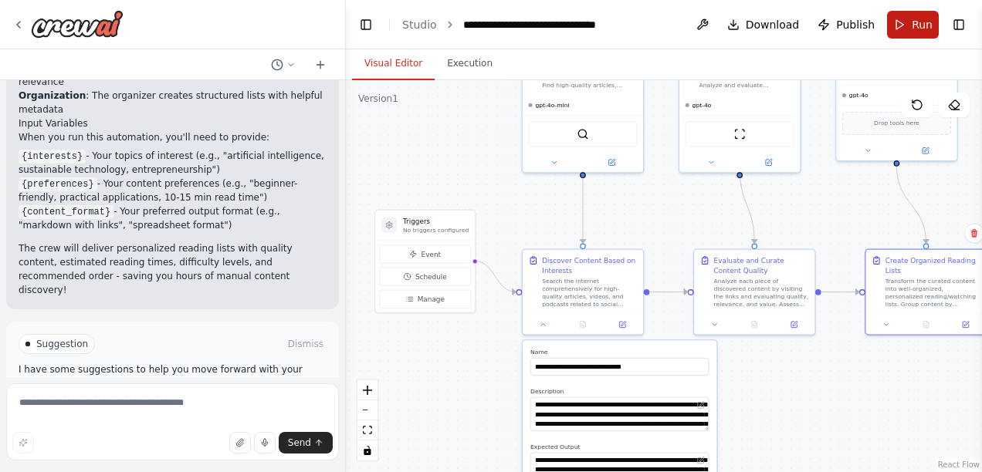
click at [914, 27] on span "Run" at bounding box center [922, 24] width 21 height 15
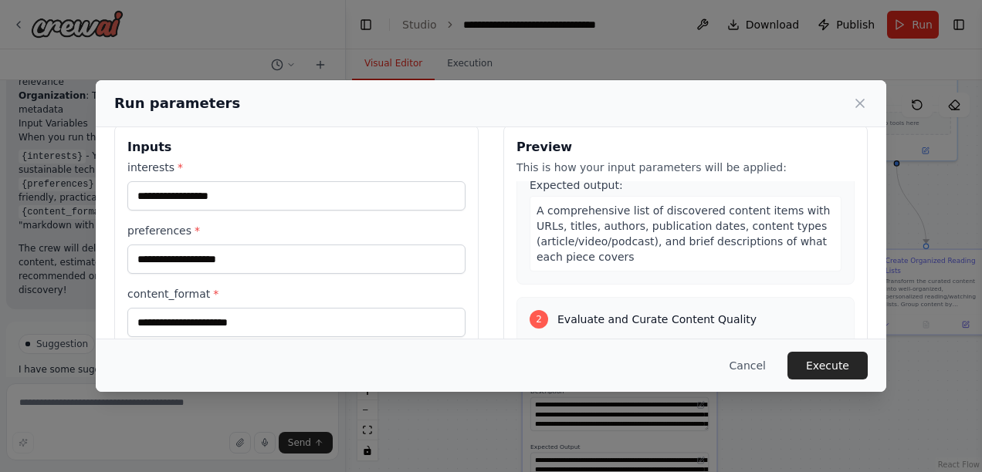
scroll to position [211, 0]
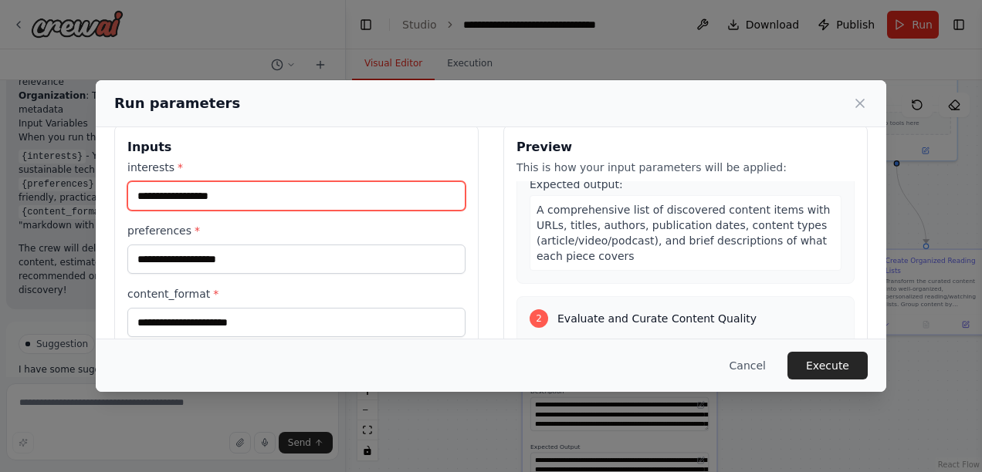
click at [232, 194] on input "interests *" at bounding box center [296, 195] width 338 height 29
type input "*"
type input "**********"
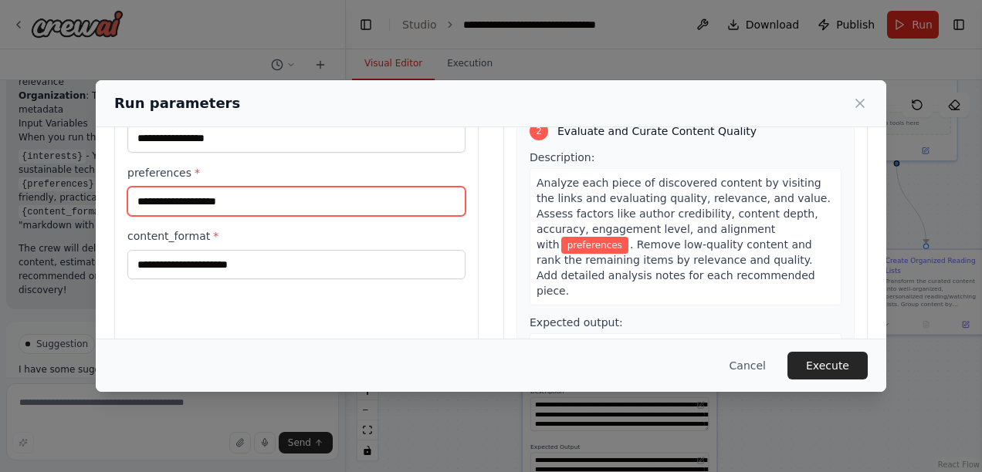
scroll to position [87, 0]
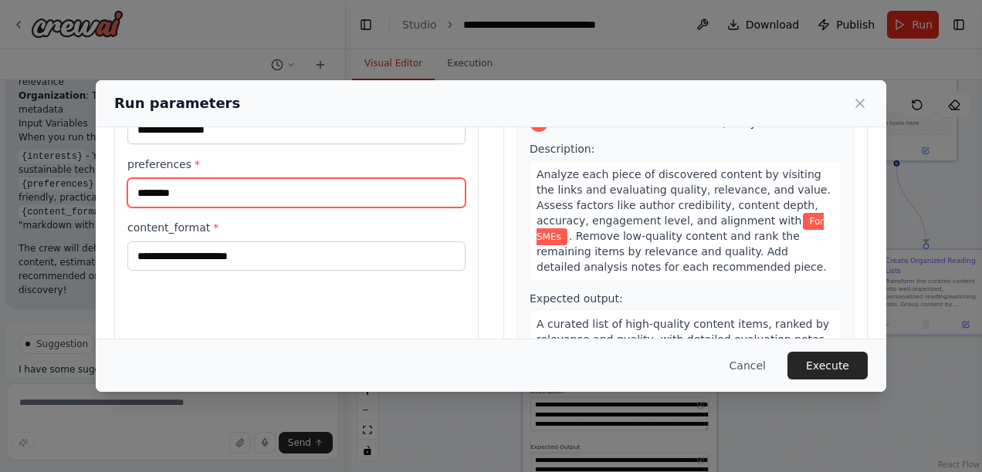
type input "********"
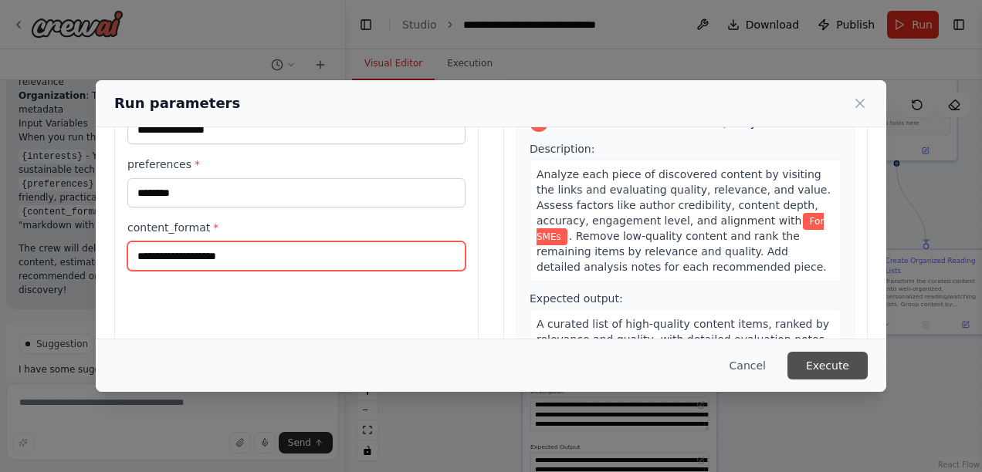
type input "**********"
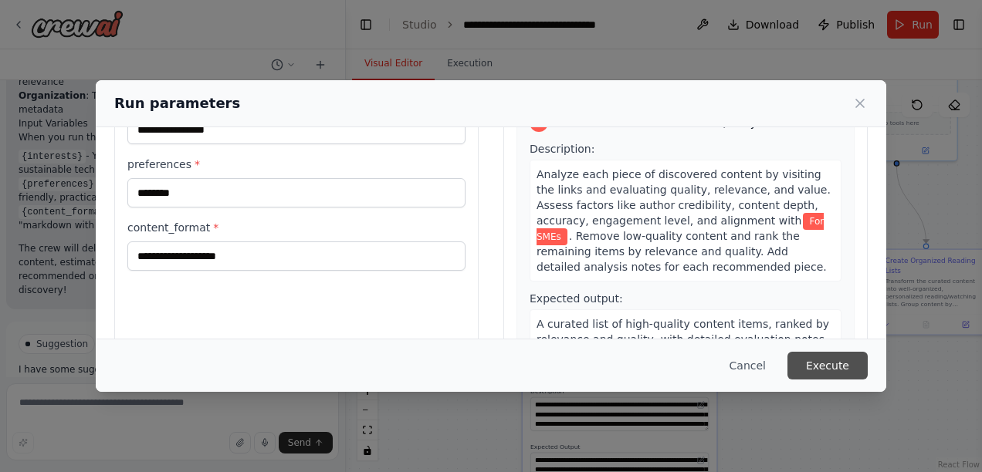
click at [826, 366] on button "Execute" at bounding box center [827, 366] width 80 height 28
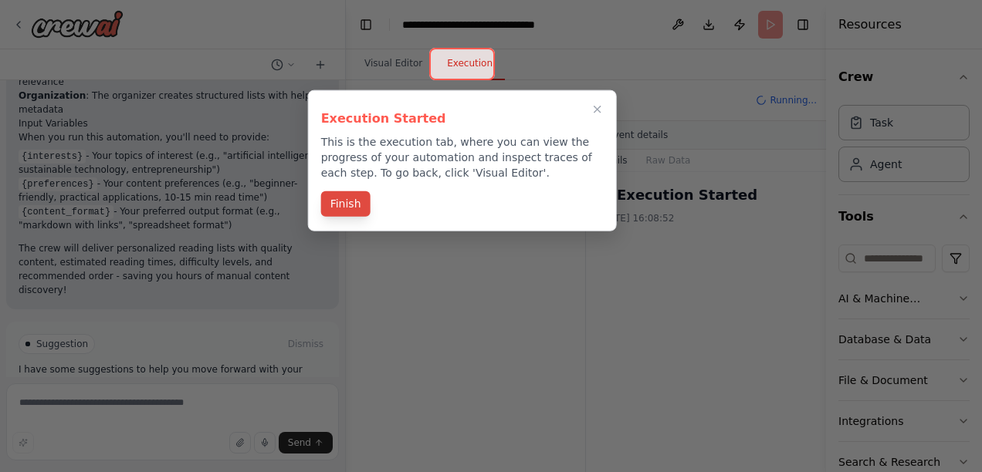
click at [350, 202] on button "Finish" at bounding box center [345, 203] width 49 height 25
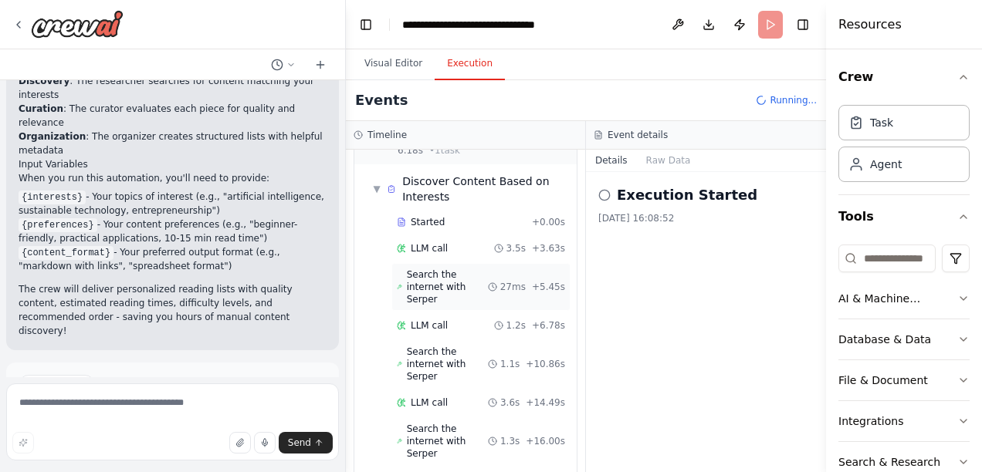
scroll to position [38, 0]
click at [709, 25] on button "Download" at bounding box center [708, 25] width 25 height 28
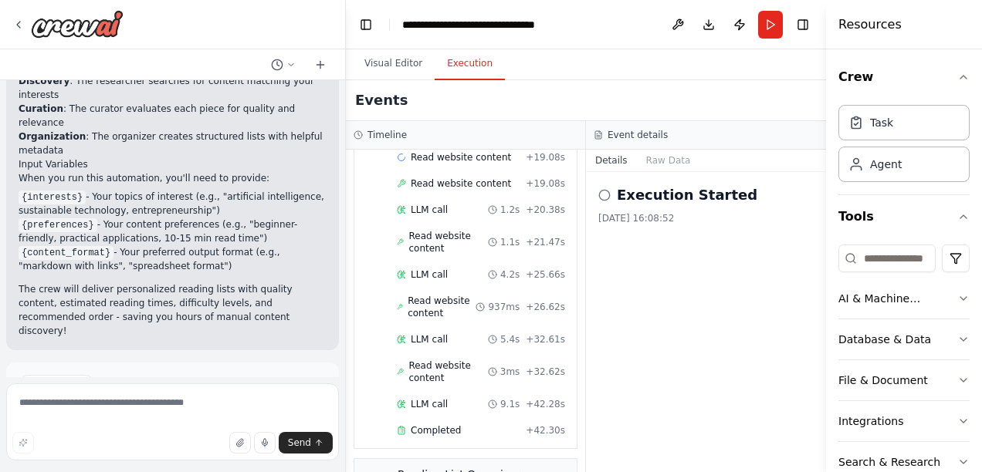
scroll to position [1057, 0]
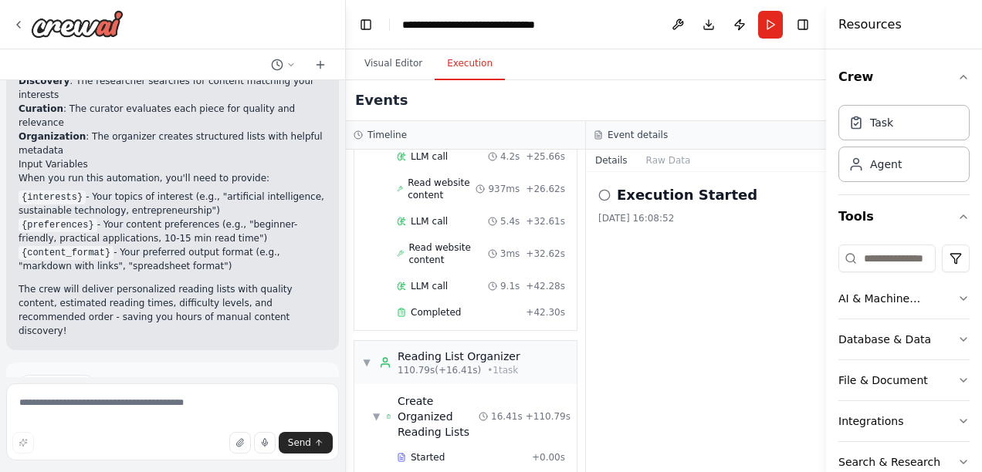
click at [949, 12] on div "Resources" at bounding box center [904, 24] width 156 height 49
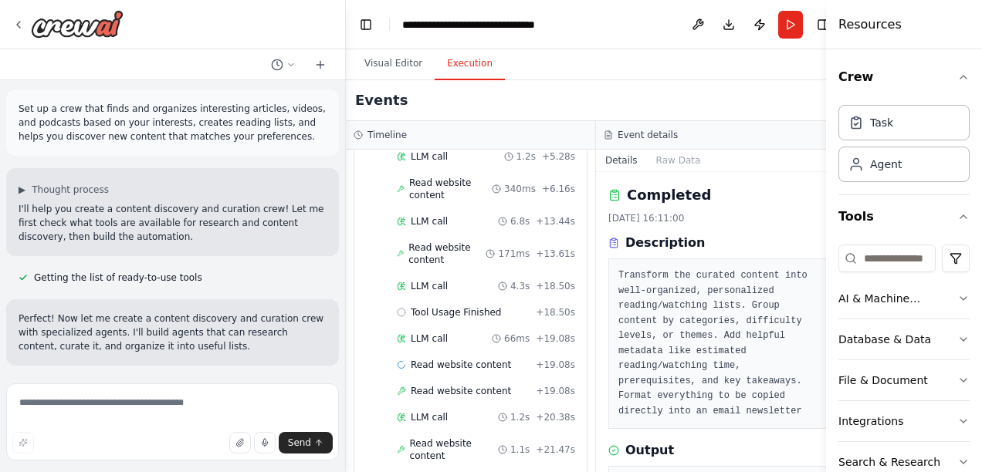
scroll to position [0, 0]
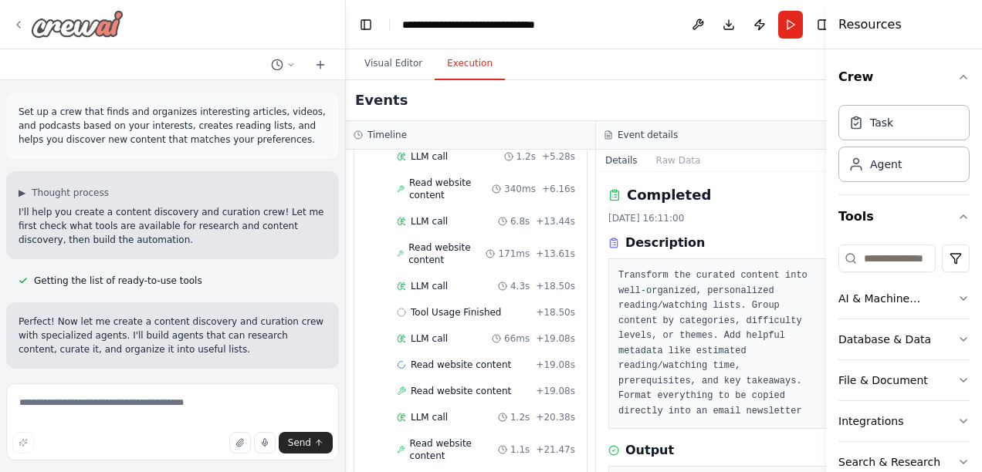
click at [19, 21] on icon at bounding box center [18, 25] width 12 height 12
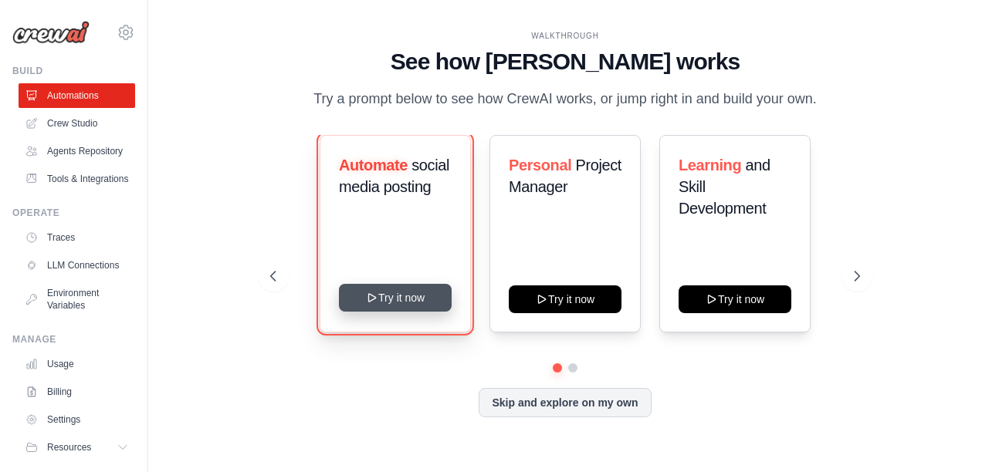
click at [394, 298] on button "Try it now" at bounding box center [395, 298] width 113 height 28
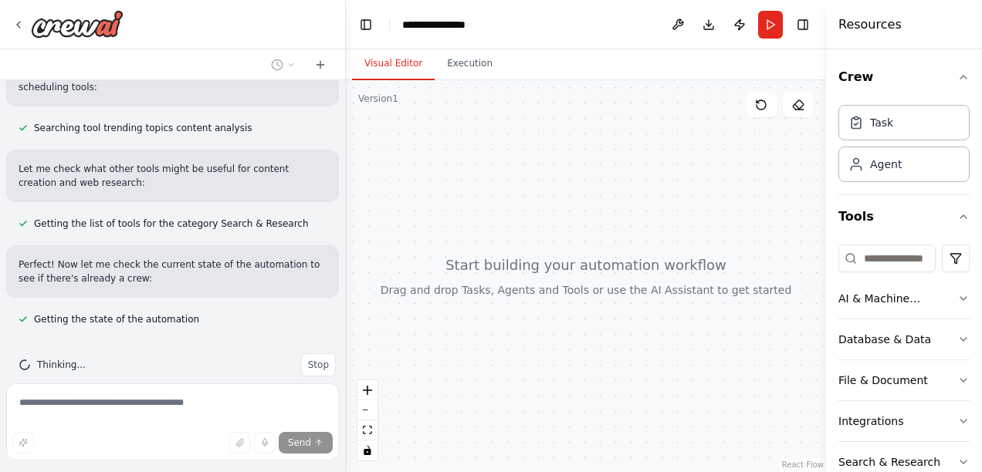
scroll to position [698, 0]
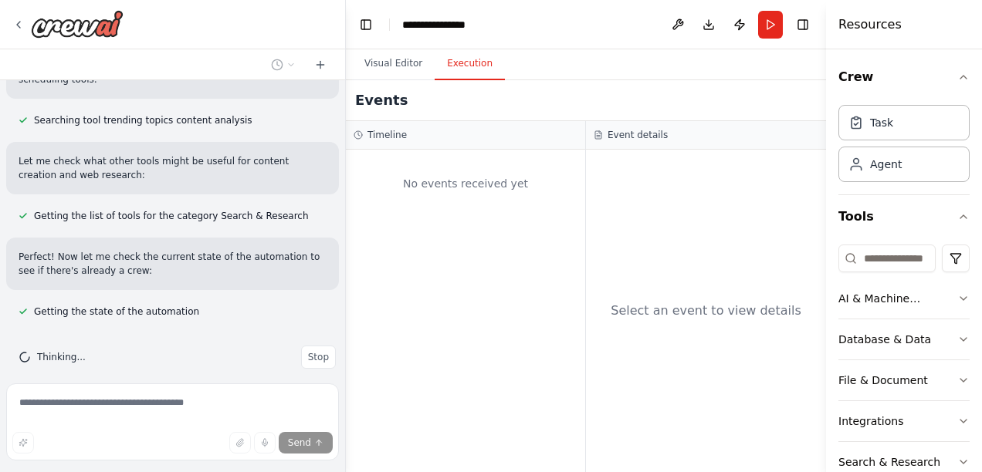
click at [459, 66] on button "Execution" at bounding box center [470, 64] width 70 height 32
click at [397, 63] on button "Visual Editor" at bounding box center [393, 64] width 83 height 32
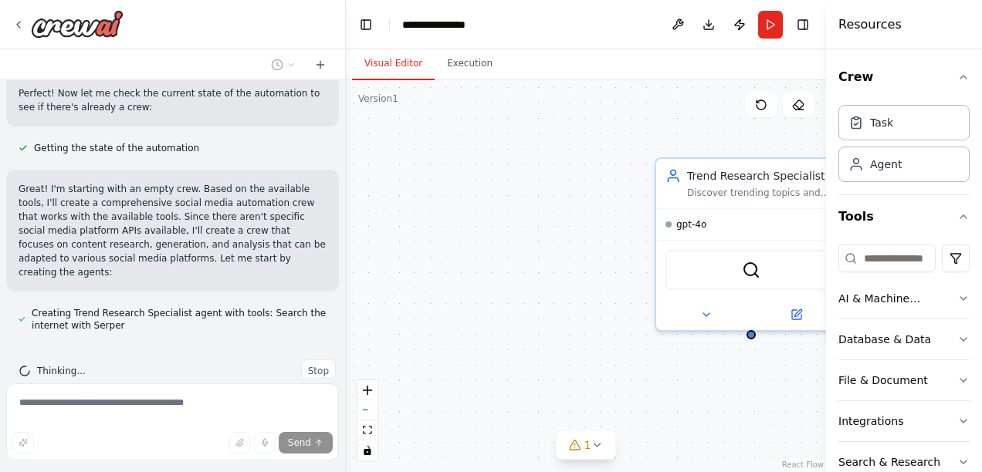
scroll to position [892, 0]
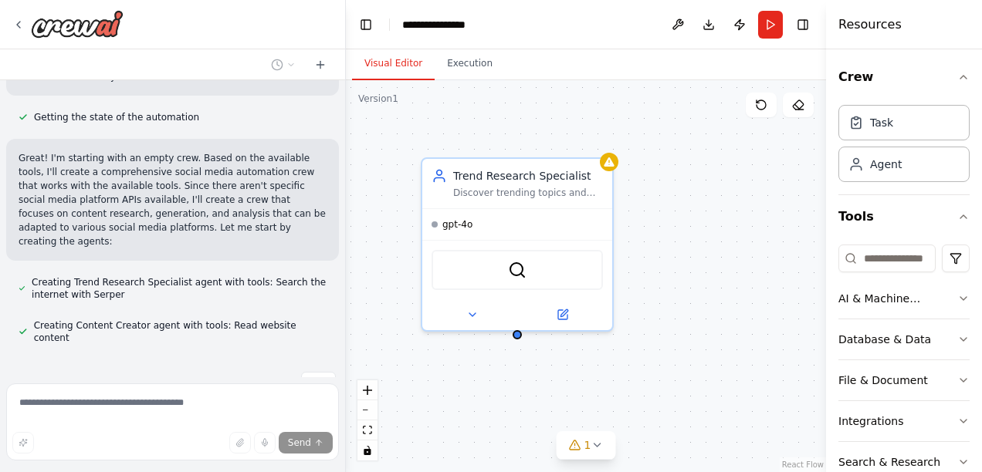
drag, startPoint x: 605, startPoint y: 127, endPoint x: 365, endPoint y: 125, distance: 240.1
click at [365, 125] on div "Trend Research Specialist Discover trending topics and viral content in the {in…" at bounding box center [586, 276] width 480 height 392
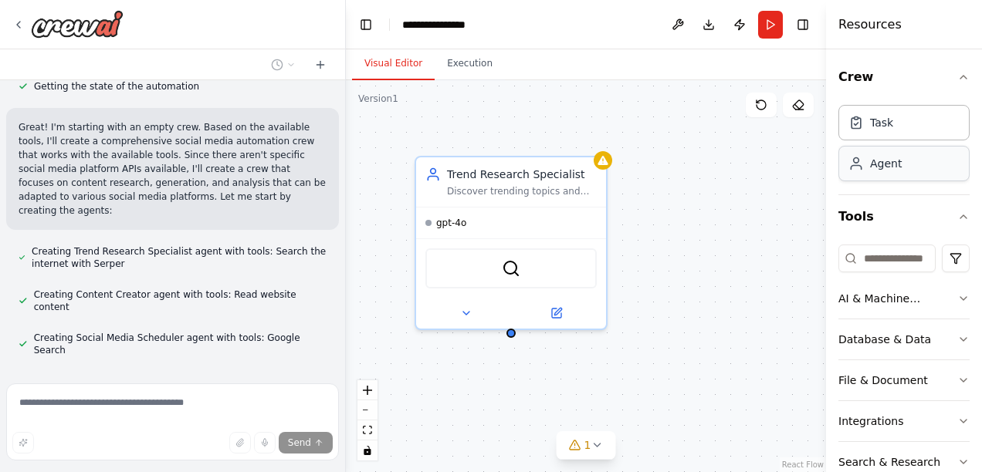
scroll to position [954, 0]
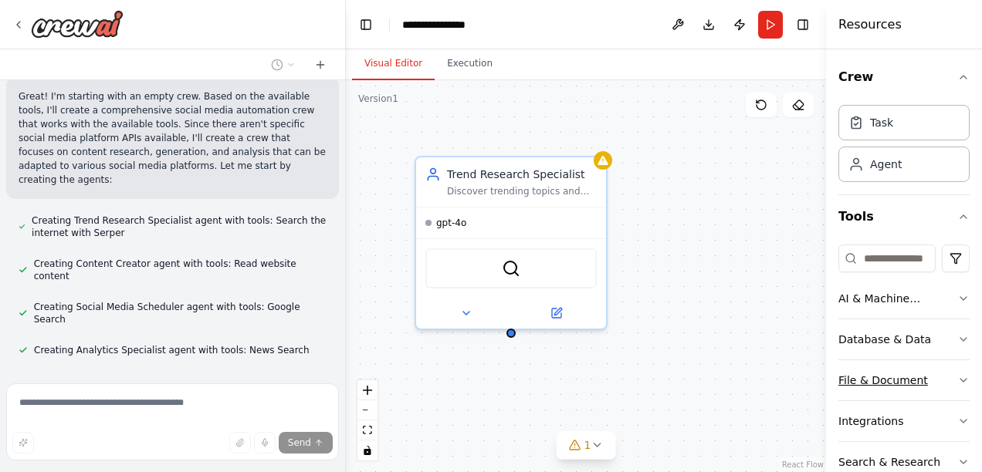
click at [914, 374] on div "File & Document" at bounding box center [883, 380] width 90 height 15
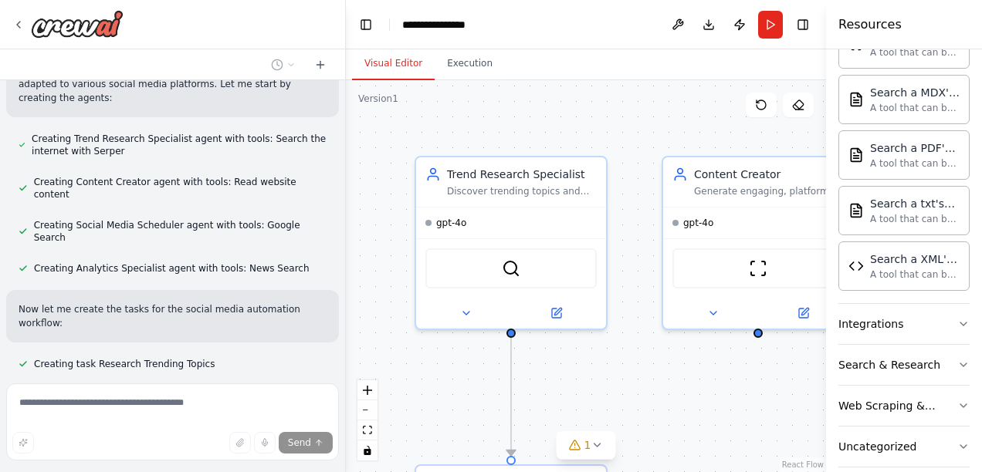
scroll to position [567, 0]
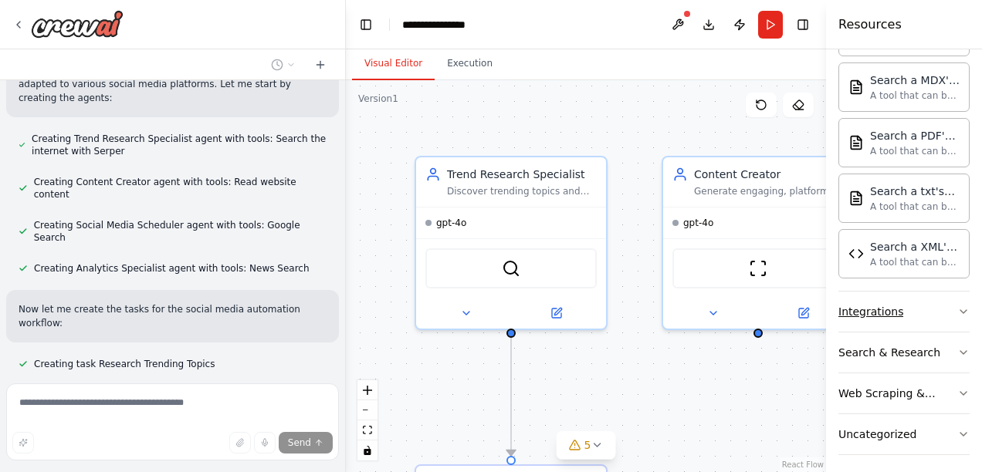
click at [960, 310] on icon "button" at bounding box center [963, 311] width 6 height 3
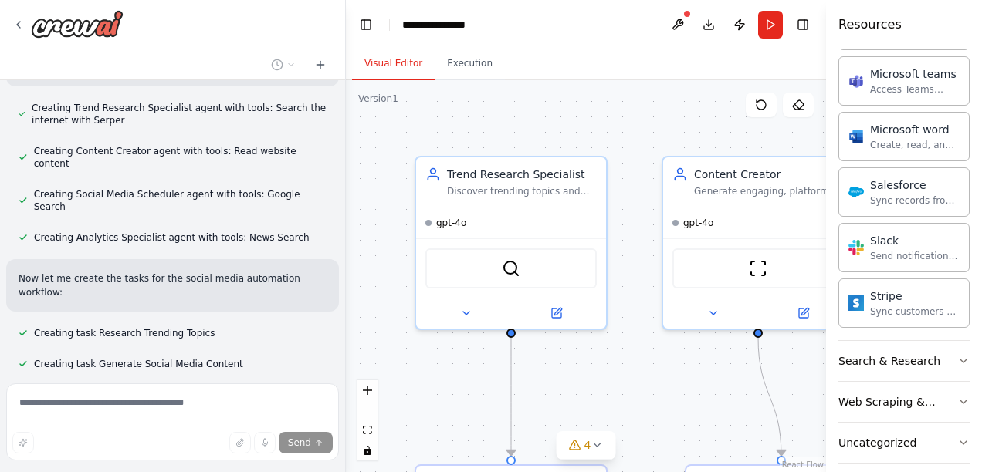
scroll to position [1098, 0]
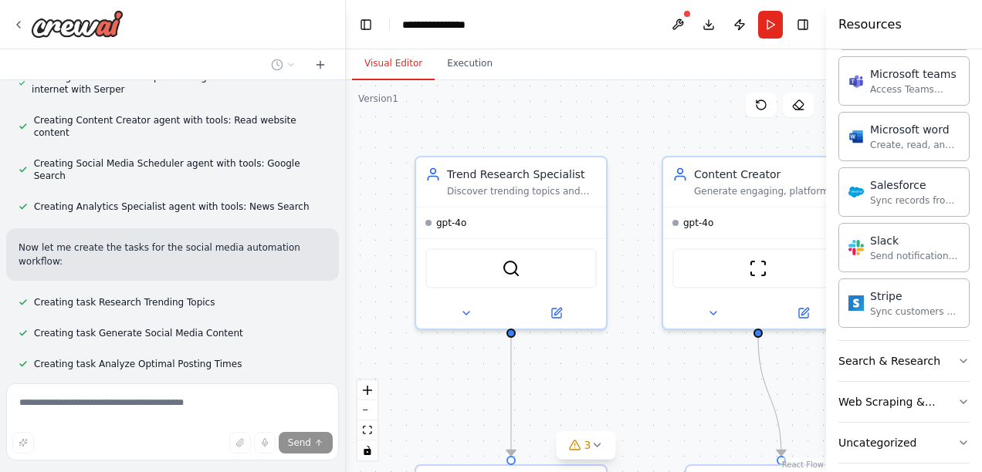
click at [642, 124] on div ".deletable-edge-delete-btn { width: 20px; height: 20px; border: 0px solid #ffff…" at bounding box center [586, 276] width 480 height 392
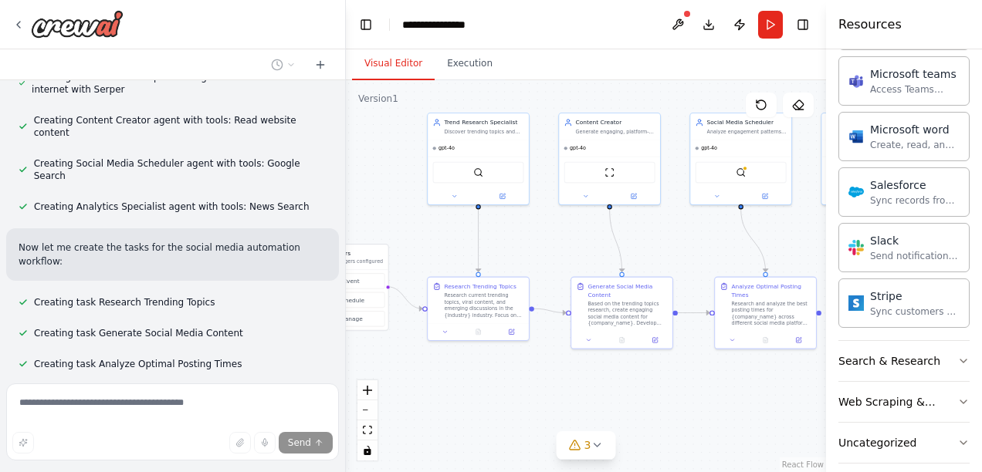
scroll to position [1129, 0]
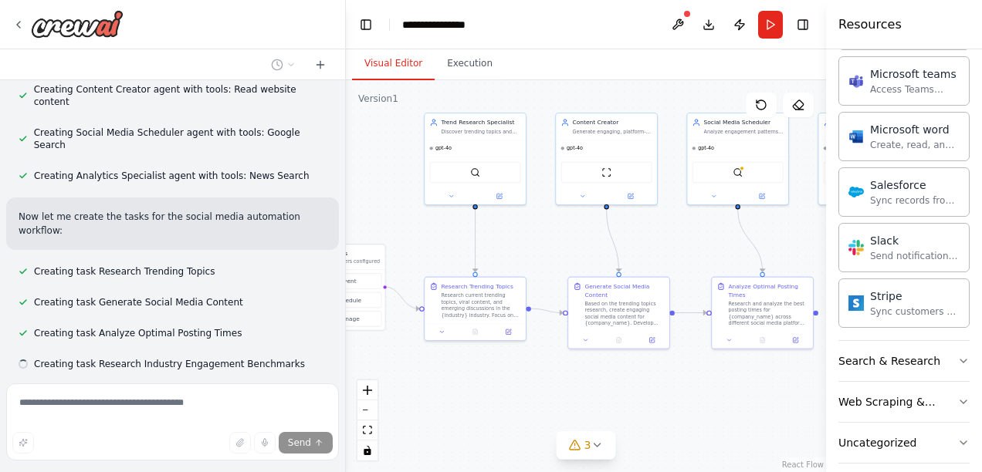
drag, startPoint x: 639, startPoint y: 360, endPoint x: 543, endPoint y: 245, distance: 149.1
click at [543, 245] on div ".deletable-edge-delete-btn { width: 20px; height: 20px; border: 0px solid #ffff…" at bounding box center [586, 276] width 480 height 392
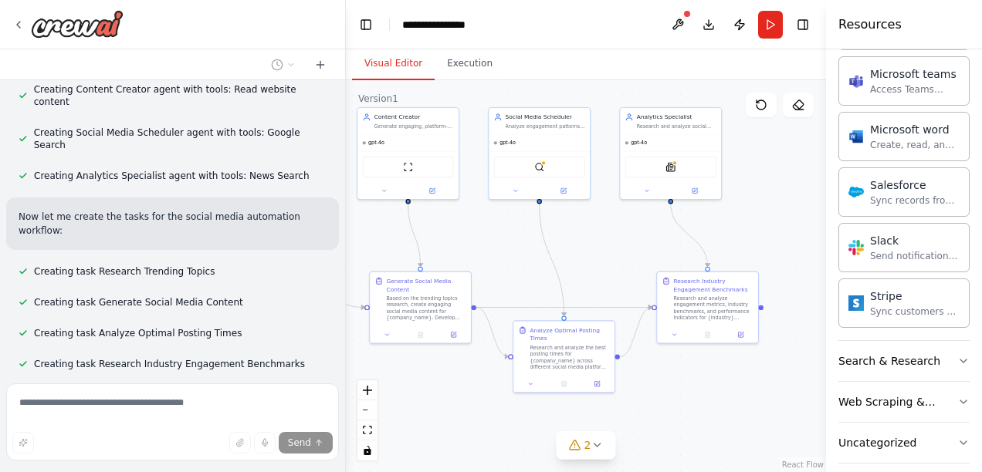
drag, startPoint x: 691, startPoint y: 254, endPoint x: 493, endPoint y: 249, distance: 198.5
click at [493, 249] on div ".deletable-edge-delete-btn { width: 20px; height: 20px; border: 0px solid #ffff…" at bounding box center [586, 276] width 480 height 392
click at [591, 443] on icon at bounding box center [597, 445] width 12 height 12
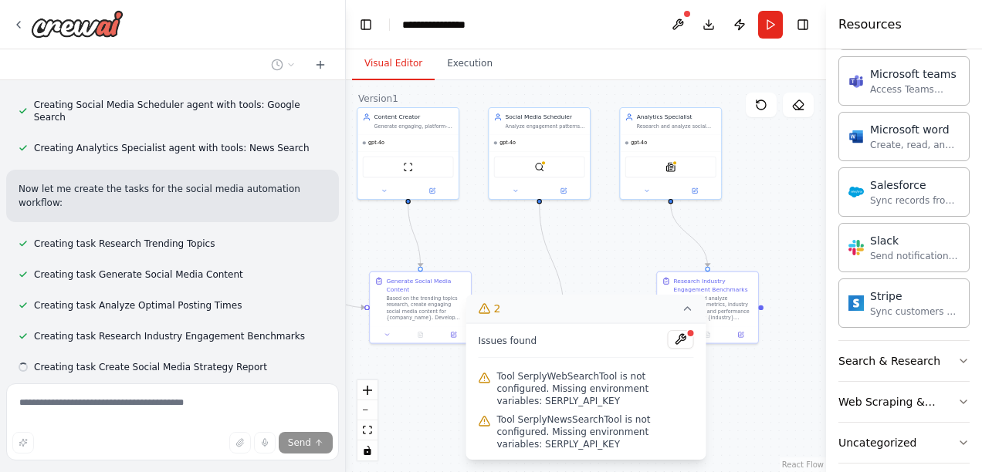
scroll to position [1160, 0]
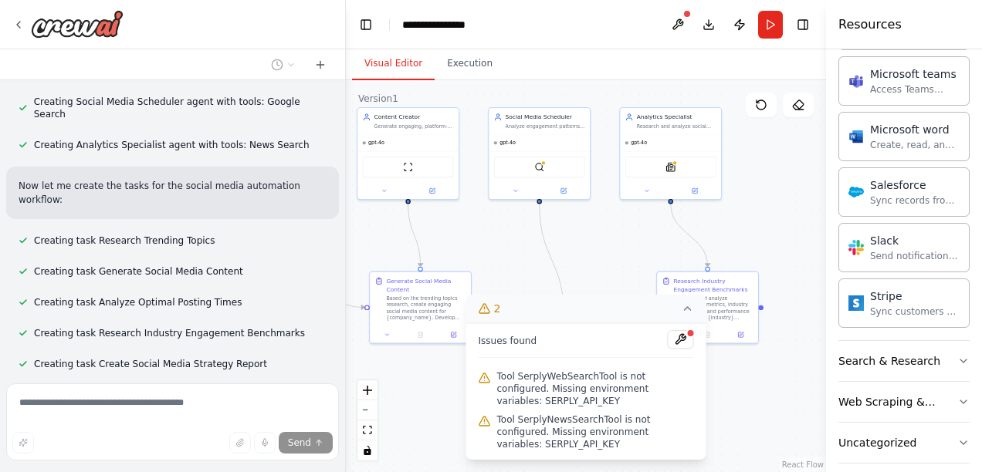
click at [596, 252] on div ".deletable-edge-delete-btn { width: 20px; height: 20px; border: 0px solid #ffff…" at bounding box center [586, 276] width 480 height 392
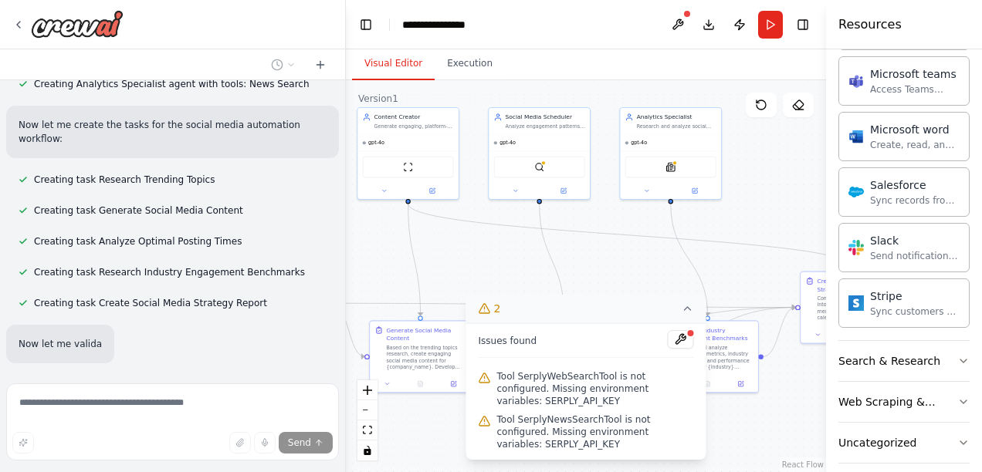
scroll to position [1241, 0]
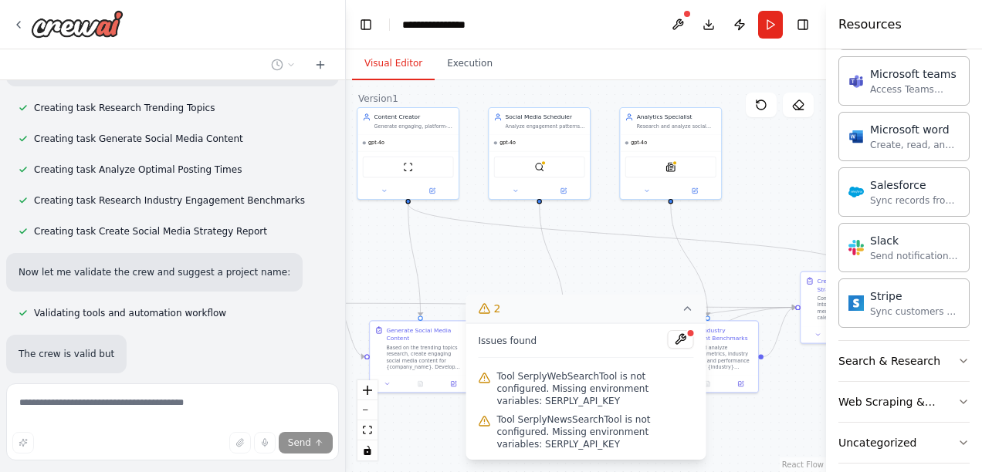
click at [761, 221] on div ".deletable-edge-delete-btn { width: 20px; height: 20px; border: 0px solid #ffff…" at bounding box center [586, 276] width 480 height 392
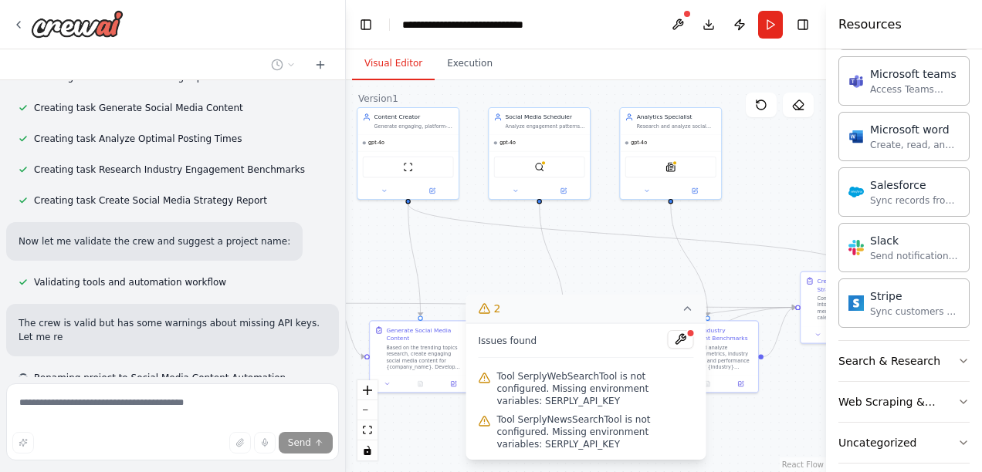
scroll to position [1337, 0]
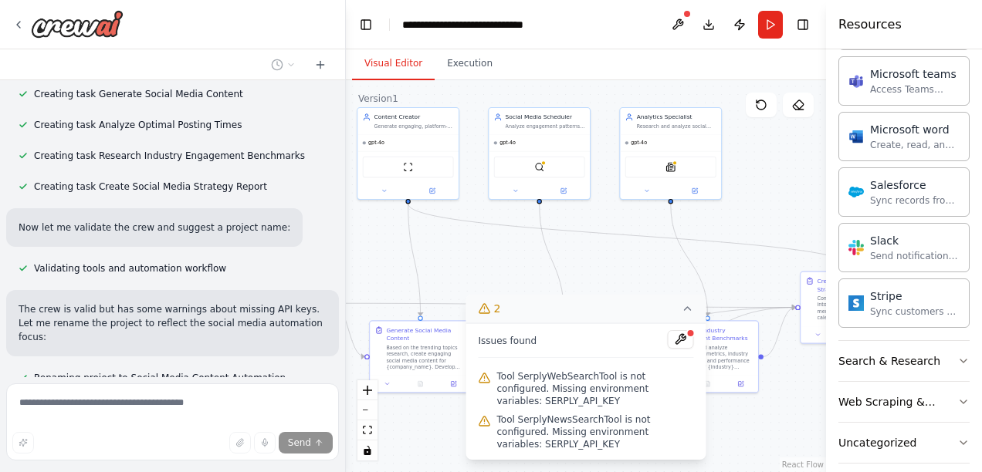
click at [687, 315] on icon at bounding box center [688, 309] width 12 height 12
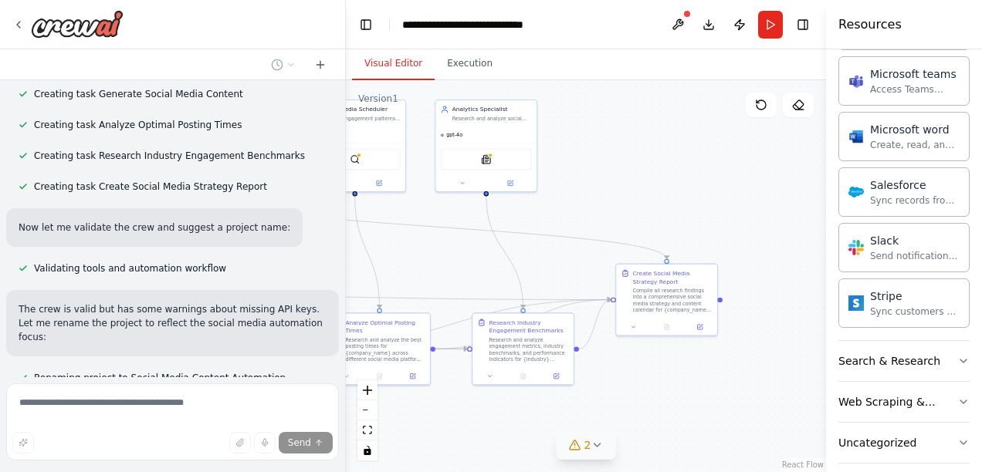
drag, startPoint x: 619, startPoint y: 241, endPoint x: 437, endPoint y: 233, distance: 182.3
click at [437, 233] on div ".deletable-edge-delete-btn { width: 20px; height: 20px; border: 0px solid #ffff…" at bounding box center [586, 276] width 480 height 392
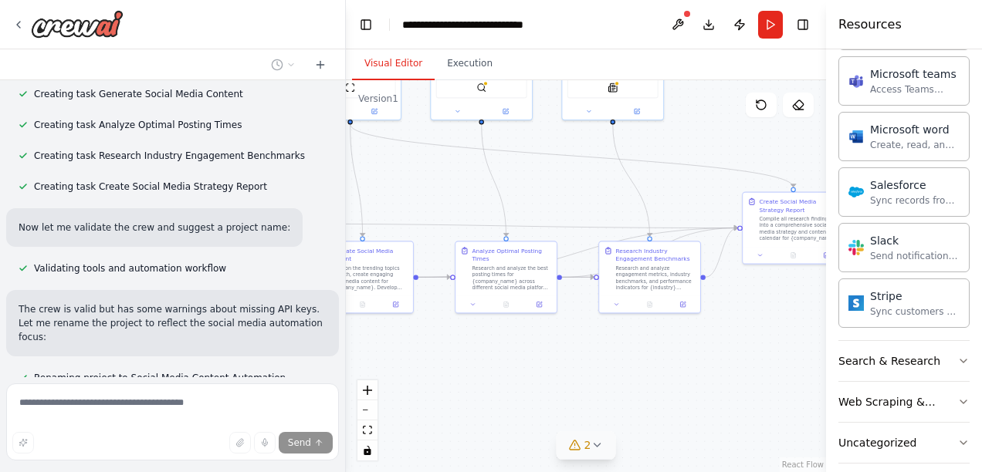
drag, startPoint x: 639, startPoint y: 389, endPoint x: 763, endPoint y: 318, distance: 142.5
click at [763, 318] on div ".deletable-edge-delete-btn { width: 20px; height: 20px; border: 0px solid #ffff…" at bounding box center [586, 276] width 480 height 392
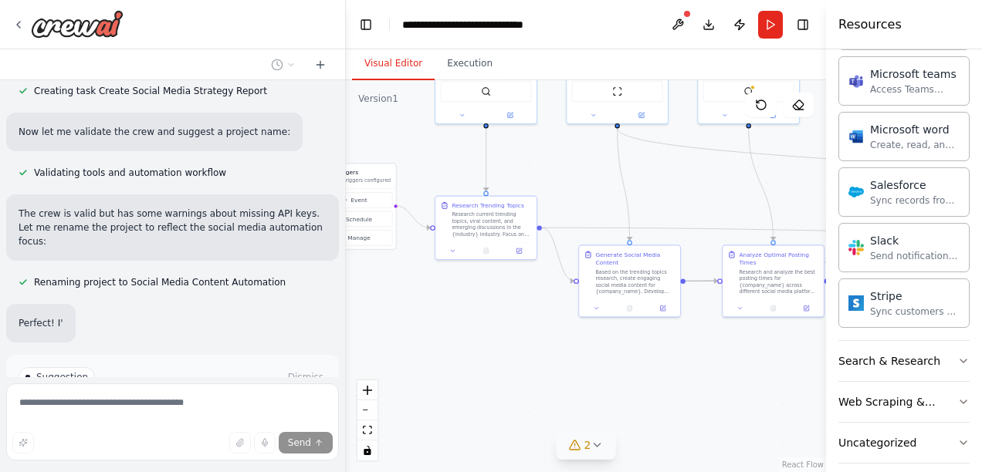
scroll to position [1513, 0]
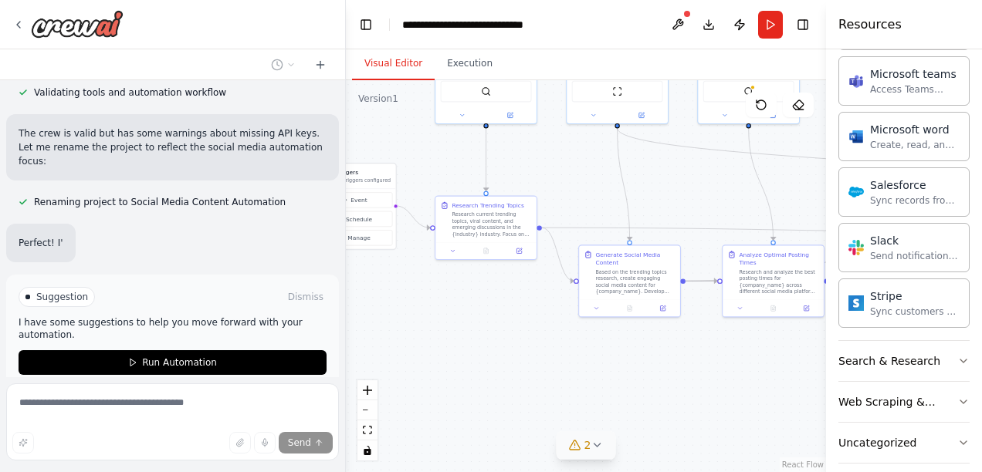
drag, startPoint x: 471, startPoint y: 351, endPoint x: 741, endPoint y: 354, distance: 270.2
click at [741, 354] on div ".deletable-edge-delete-btn { width: 20px; height: 20px; border: 0px solid #ffff…" at bounding box center [586, 276] width 480 height 392
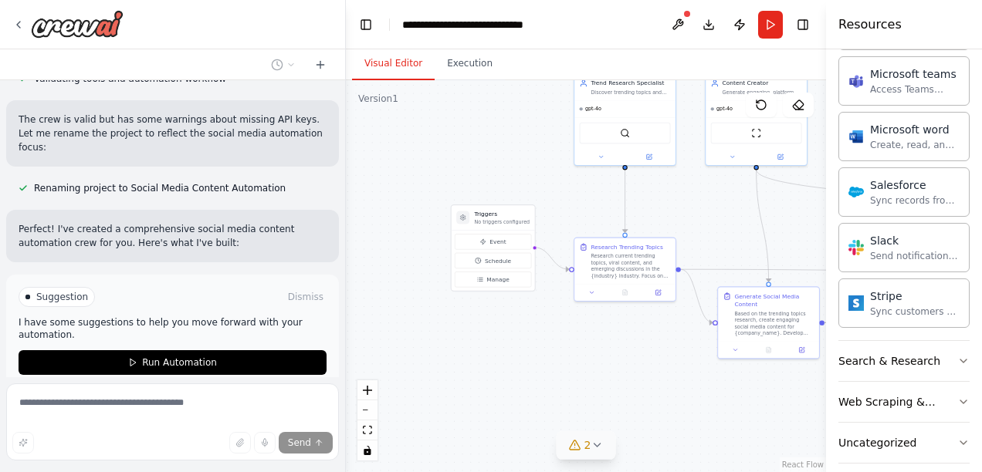
drag, startPoint x: 466, startPoint y: 320, endPoint x: 605, endPoint y: 362, distance: 145.1
click at [605, 362] on div ".deletable-edge-delete-btn { width: 20px; height: 20px; border: 0px solid #ffff…" at bounding box center [586, 276] width 480 height 392
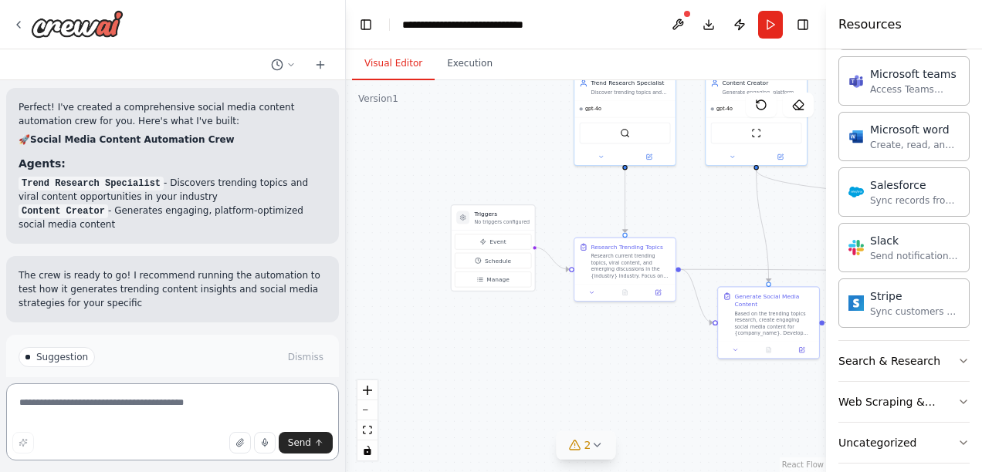
scroll to position [1663, 0]
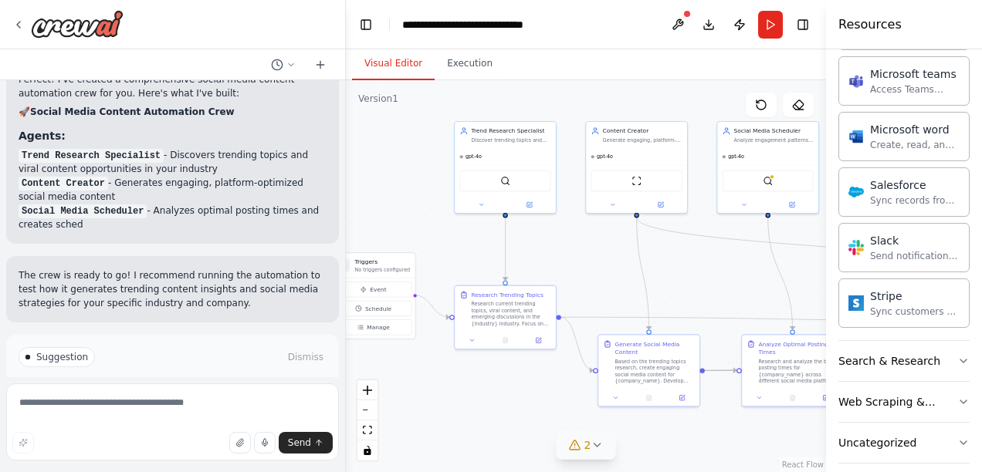
drag, startPoint x: 516, startPoint y: 125, endPoint x: 396, endPoint y: 173, distance: 128.9
click at [396, 173] on div ".deletable-edge-delete-btn { width: 20px; height: 20px; border: 0px solid #ffff…" at bounding box center [586, 276] width 480 height 392
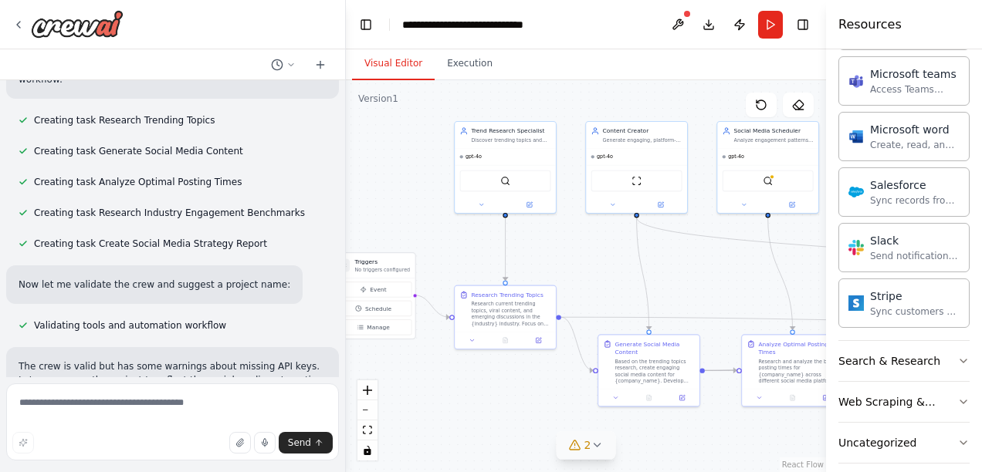
scroll to position [1294, 0]
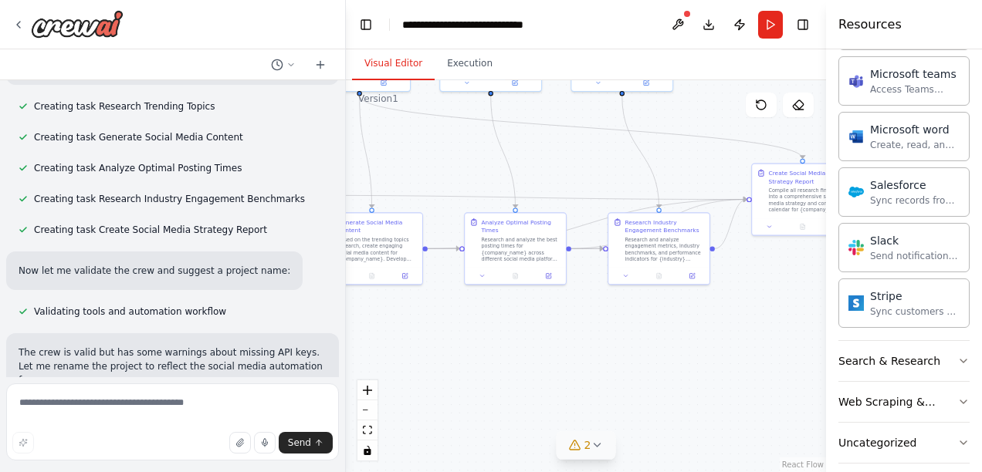
drag, startPoint x: 705, startPoint y: 436, endPoint x: 428, endPoint y: 314, distance: 302.8
click at [428, 314] on div ".deletable-edge-delete-btn { width: 20px; height: 20px; border: 0px solid #ffff…" at bounding box center [586, 276] width 480 height 392
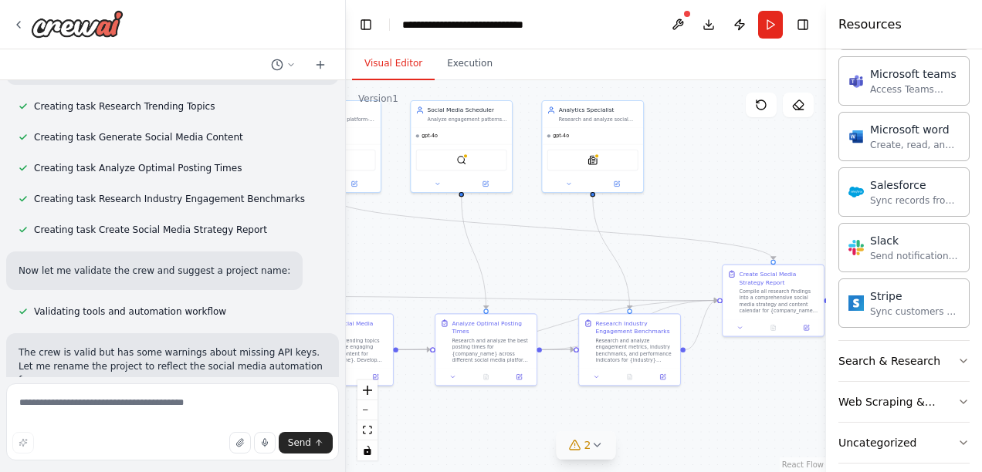
drag, startPoint x: 758, startPoint y: 340, endPoint x: 729, endPoint y: 442, distance: 105.3
click at [729, 442] on div ".deletable-edge-delete-btn { width: 20px; height: 20px; border: 0px solid #ffff…" at bounding box center [586, 276] width 480 height 392
click at [594, 158] on img at bounding box center [592, 159] width 10 height 10
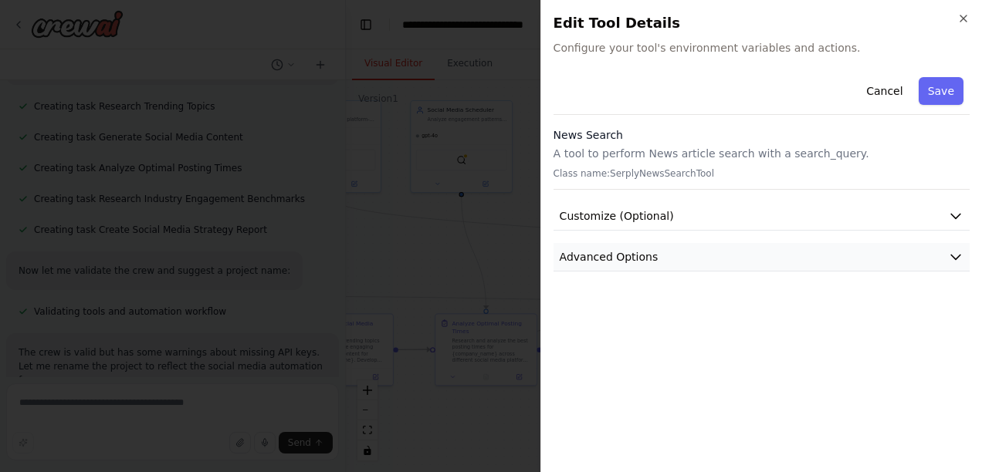
click at [718, 256] on button "Advanced Options" at bounding box center [762, 257] width 416 height 29
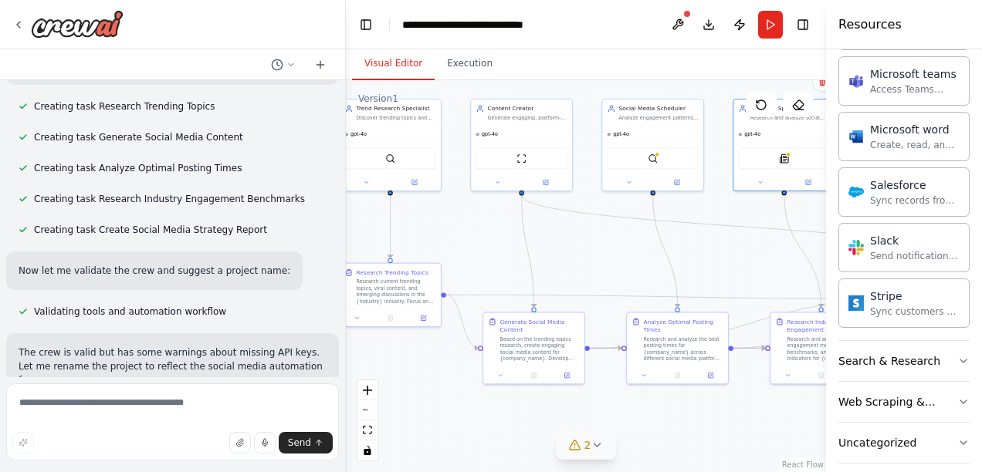
drag, startPoint x: 401, startPoint y: 247, endPoint x: 593, endPoint y: 245, distance: 191.5
click at [593, 245] on div ".deletable-edge-delete-btn { width: 20px; height: 20px; border: 0px solid #ffff…" at bounding box center [586, 276] width 480 height 392
click at [594, 443] on icon at bounding box center [597, 445] width 12 height 12
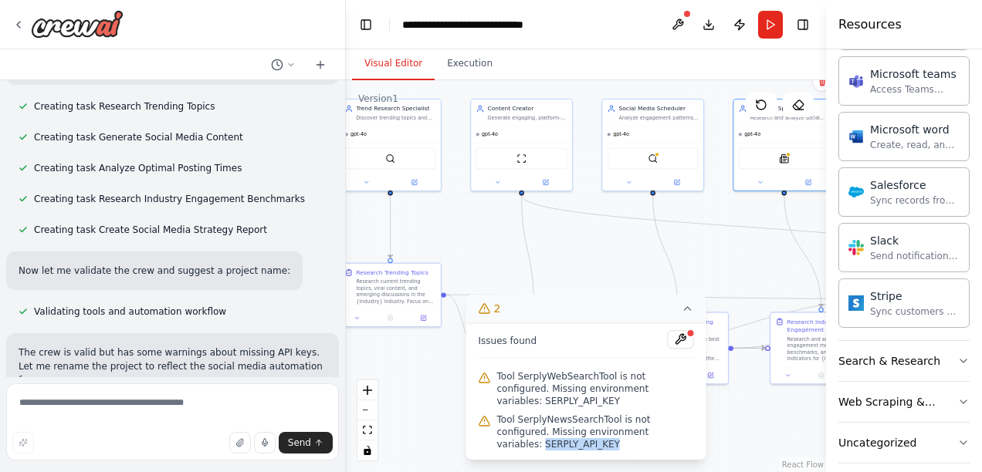
drag, startPoint x: 690, startPoint y: 445, endPoint x: 627, endPoint y: 445, distance: 63.3
click at [627, 445] on span "Tool SerplyNewsSearchTool is not configured. Missing environment variables: SER…" at bounding box center [595, 432] width 197 height 37
copy span "SERPLY_API_KEY"
click at [586, 255] on div ".deletable-edge-delete-btn { width: 20px; height: 20px; border: 0px solid #ffff…" at bounding box center [586, 276] width 480 height 392
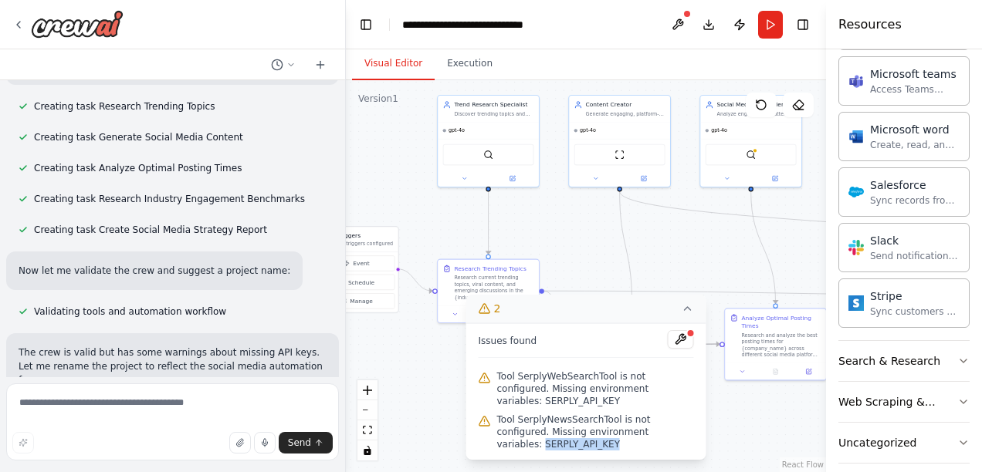
drag, startPoint x: 586, startPoint y: 255, endPoint x: 684, endPoint y: 251, distance: 98.1
click at [684, 251] on div ".deletable-edge-delete-btn { width: 20px; height: 20px; border: 0px solid #ffff…" at bounding box center [586, 276] width 480 height 392
click at [680, 19] on button at bounding box center [677, 25] width 25 height 28
